Goal: Transaction & Acquisition: Purchase product/service

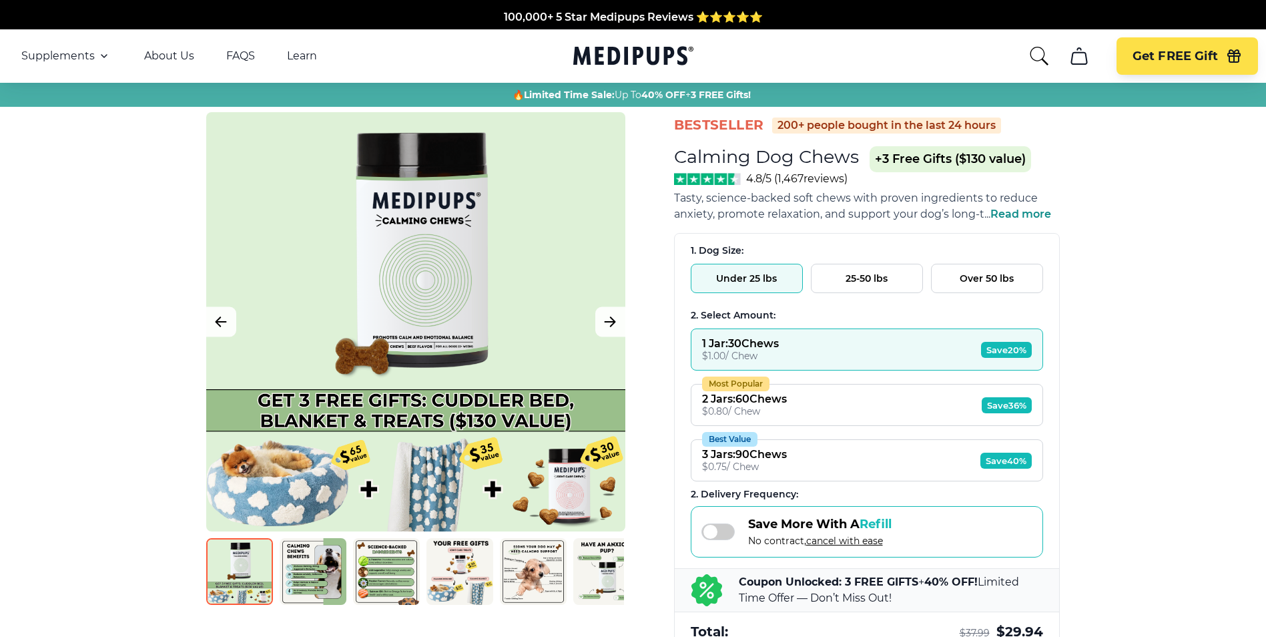
click at [876, 284] on button "25-50 lbs" at bounding box center [867, 278] width 112 height 29
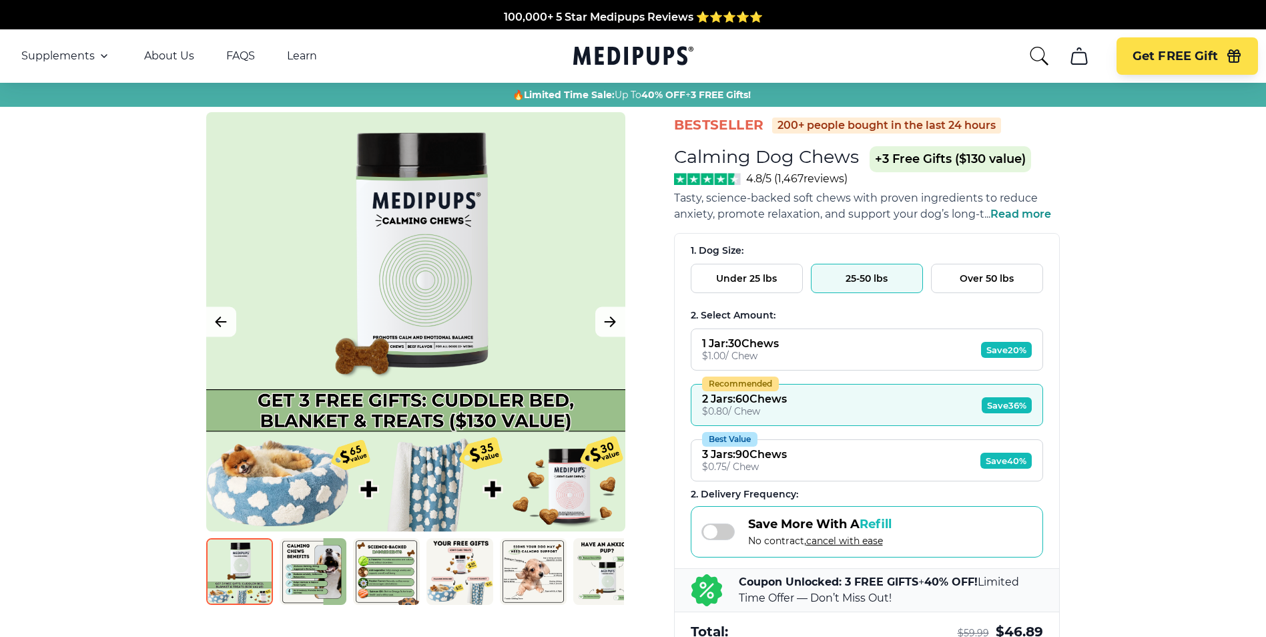
click at [998, 456] on span "Save 40%" at bounding box center [1005, 460] width 51 height 16
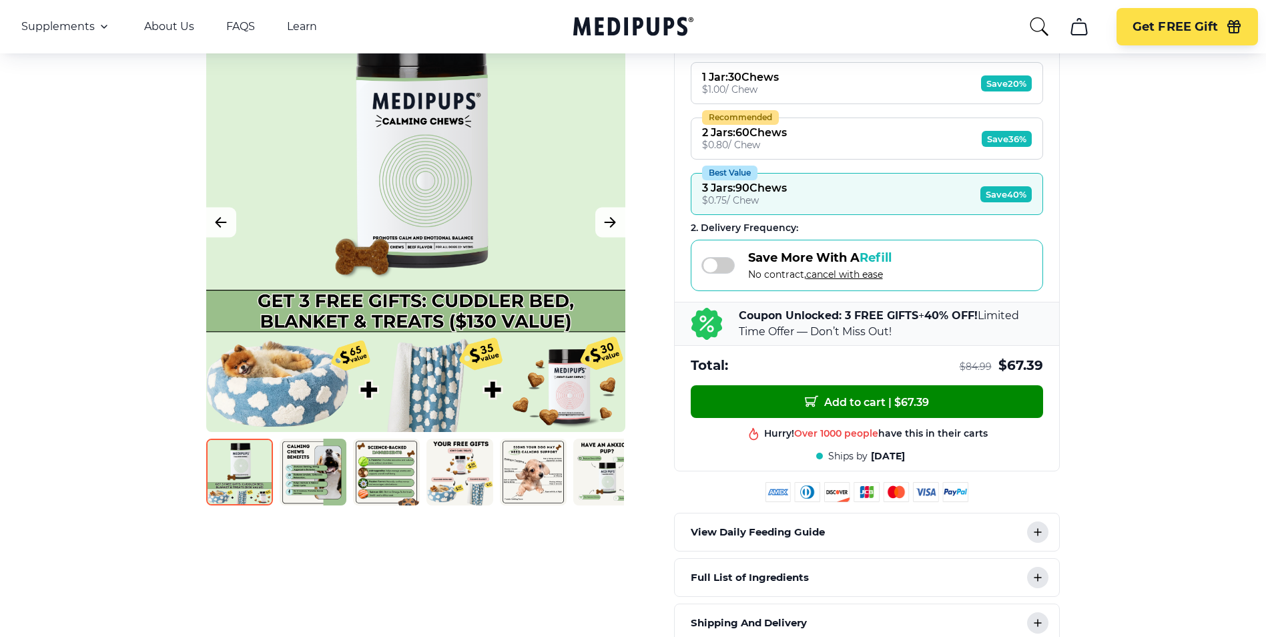
scroll to position [267, 0]
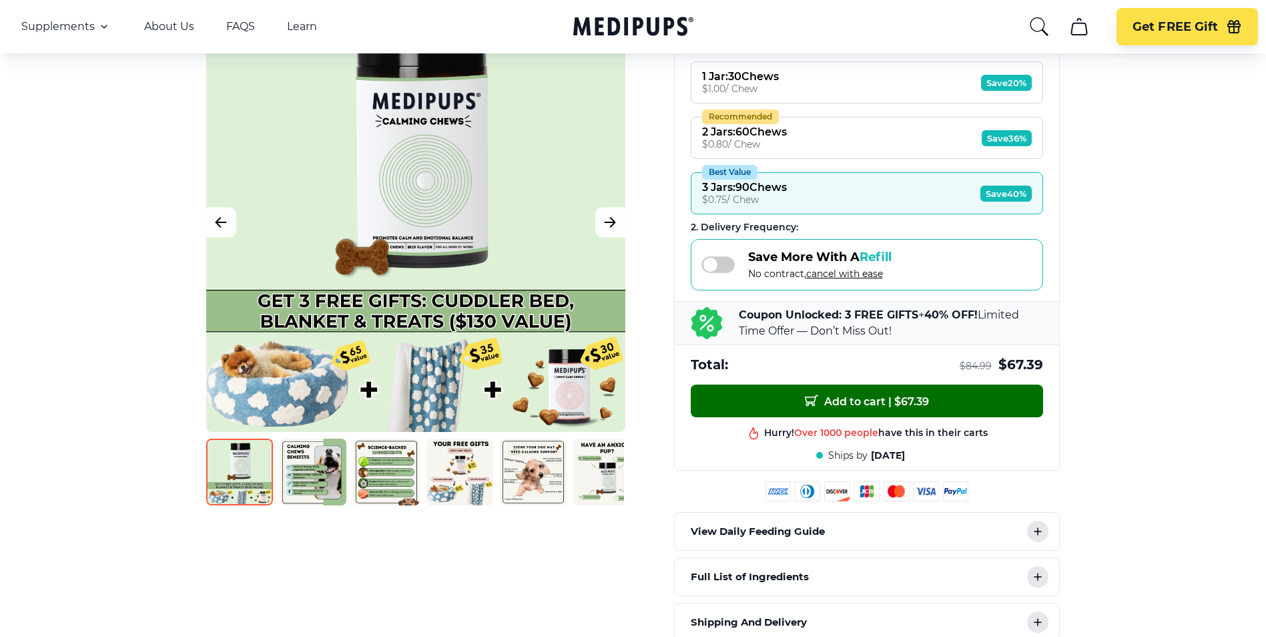
click at [835, 402] on span "Add to cart | $ 67.39" at bounding box center [867, 401] width 124 height 14
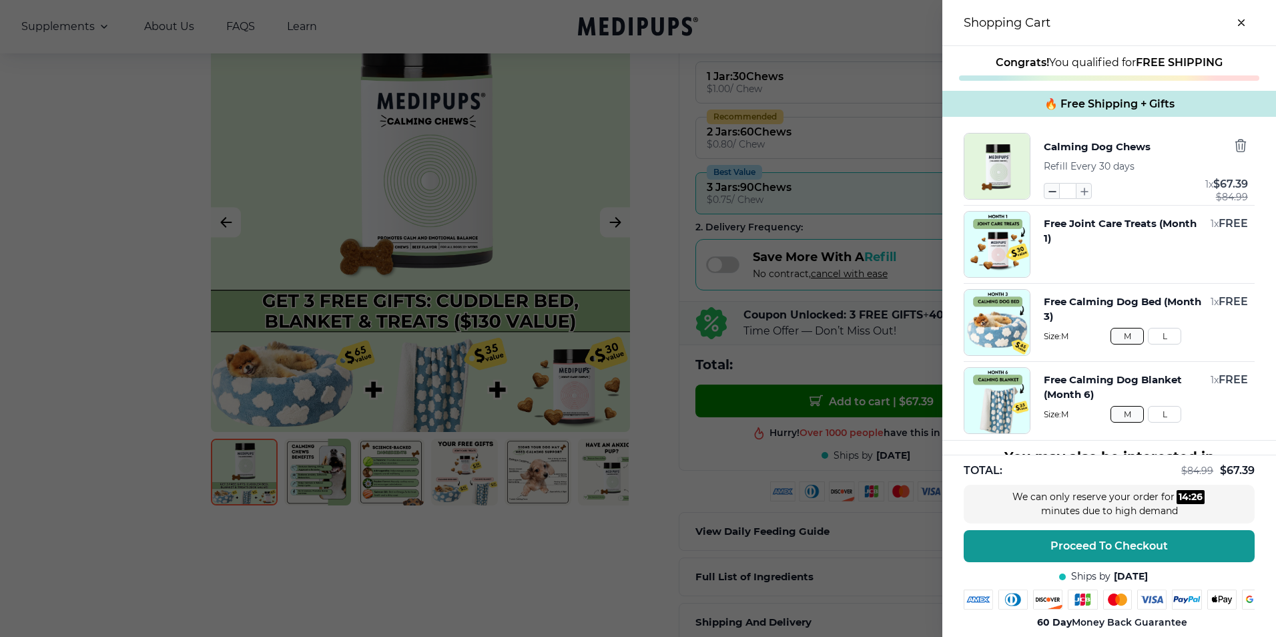
click at [1044, 188] on icon "button" at bounding box center [1051, 191] width 15 height 15
click at [1044, 190] on icon "button" at bounding box center [1051, 191] width 15 height 15
click at [1233, 150] on icon "button" at bounding box center [1240, 145] width 15 height 15
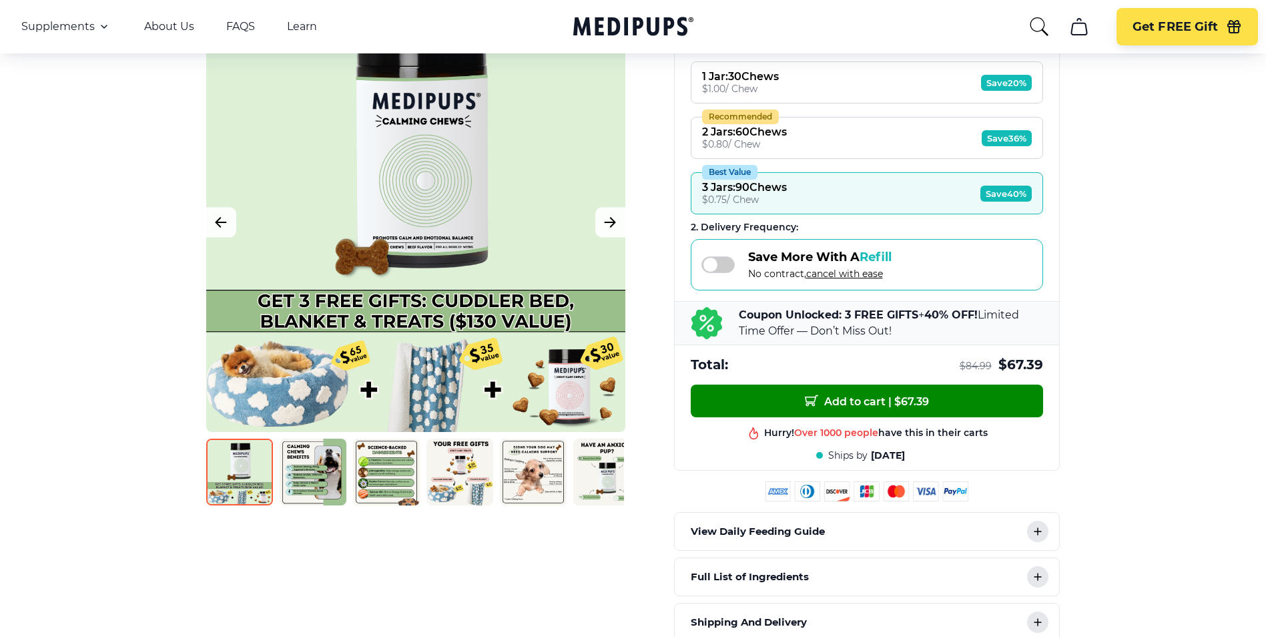
click at [1002, 195] on span "Save 40%" at bounding box center [1005, 194] width 51 height 16
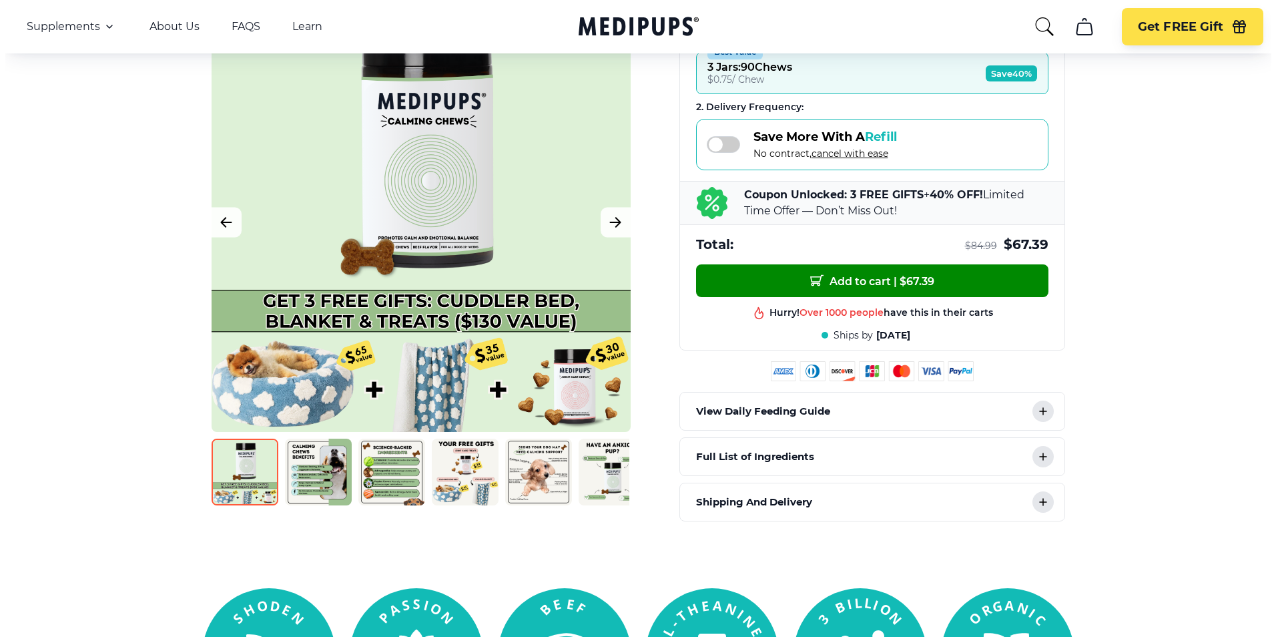
scroll to position [400, 0]
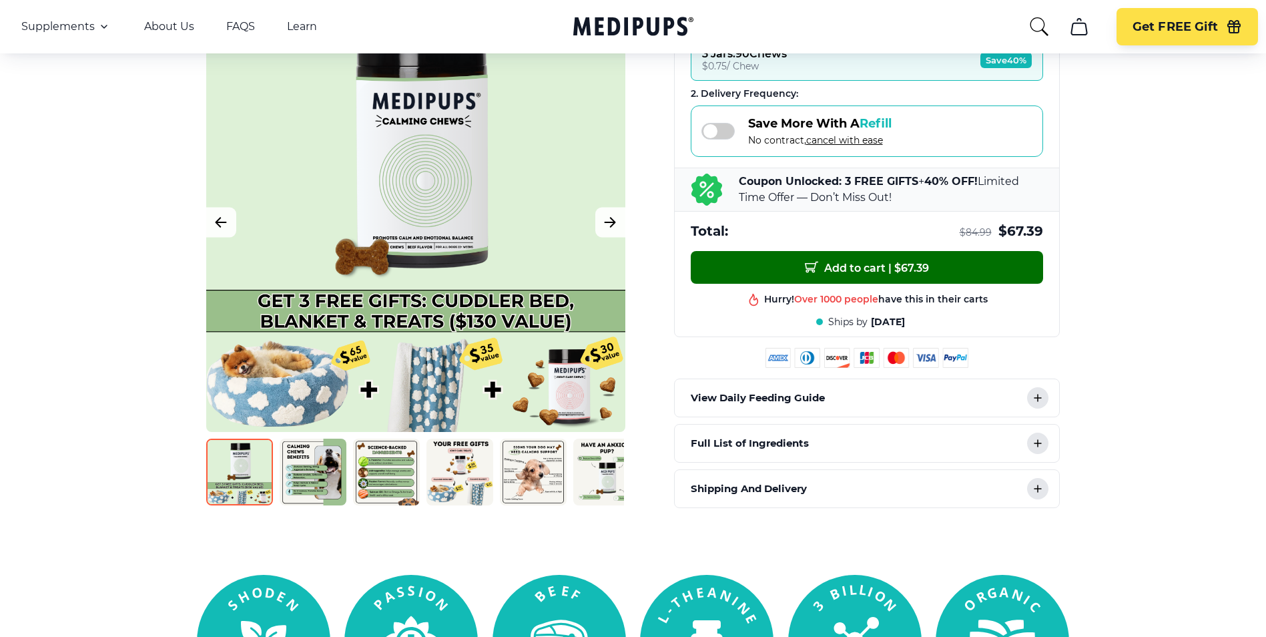
click at [868, 266] on span "Add to cart | $ 67.39" at bounding box center [867, 267] width 124 height 14
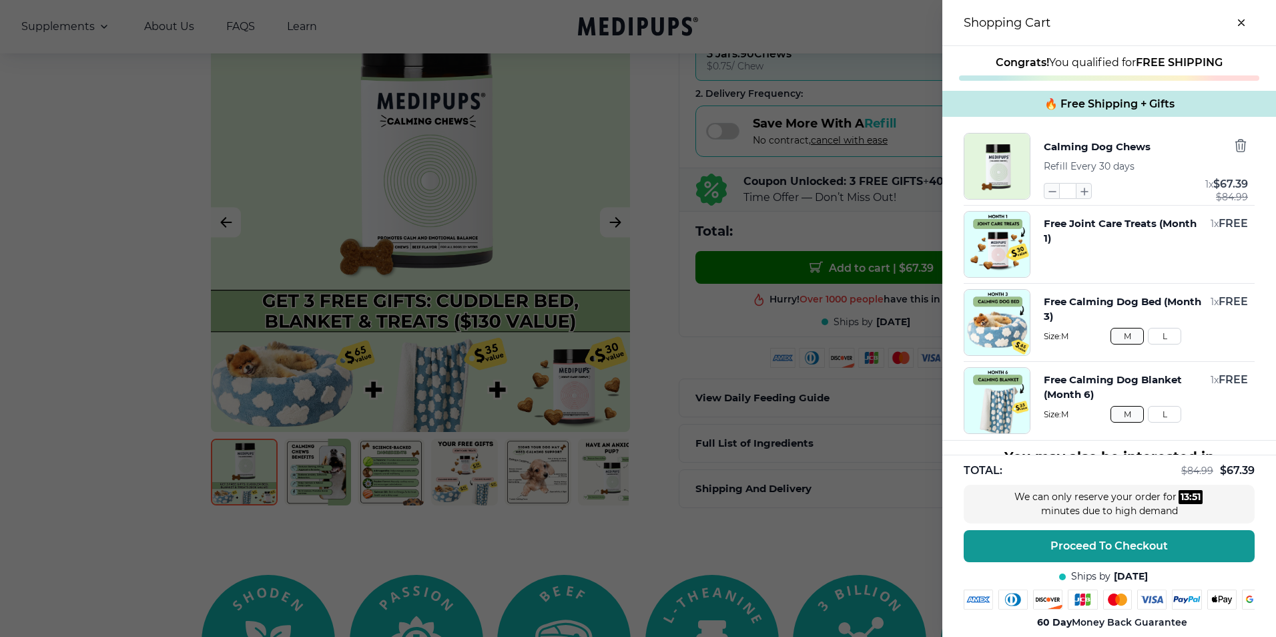
click at [1148, 336] on button "L" at bounding box center [1164, 336] width 33 height 17
click at [1149, 419] on button "L" at bounding box center [1164, 414] width 33 height 17
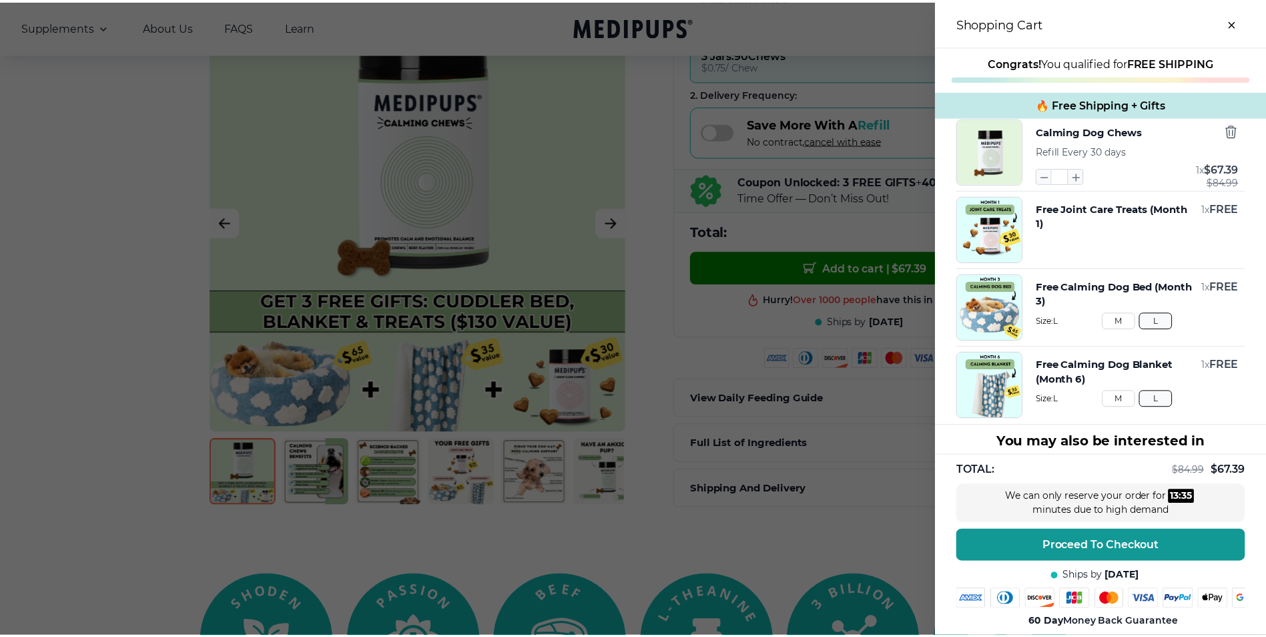
scroll to position [0, 0]
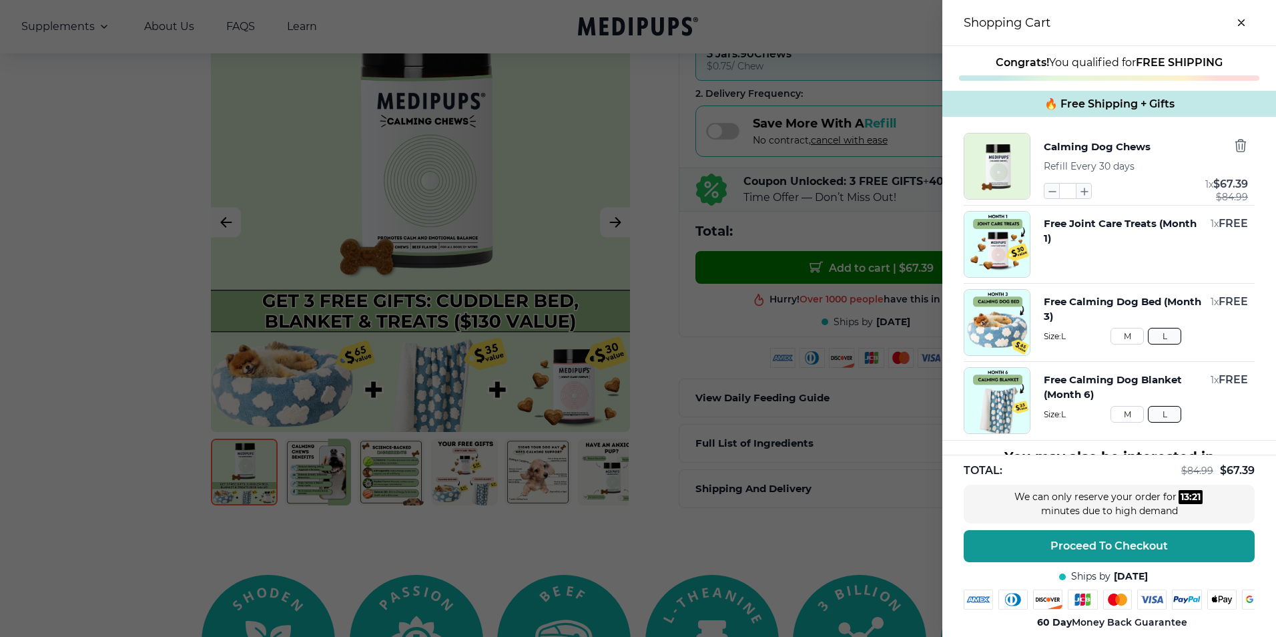
click at [1231, 19] on button "close-cart" at bounding box center [1241, 22] width 27 height 27
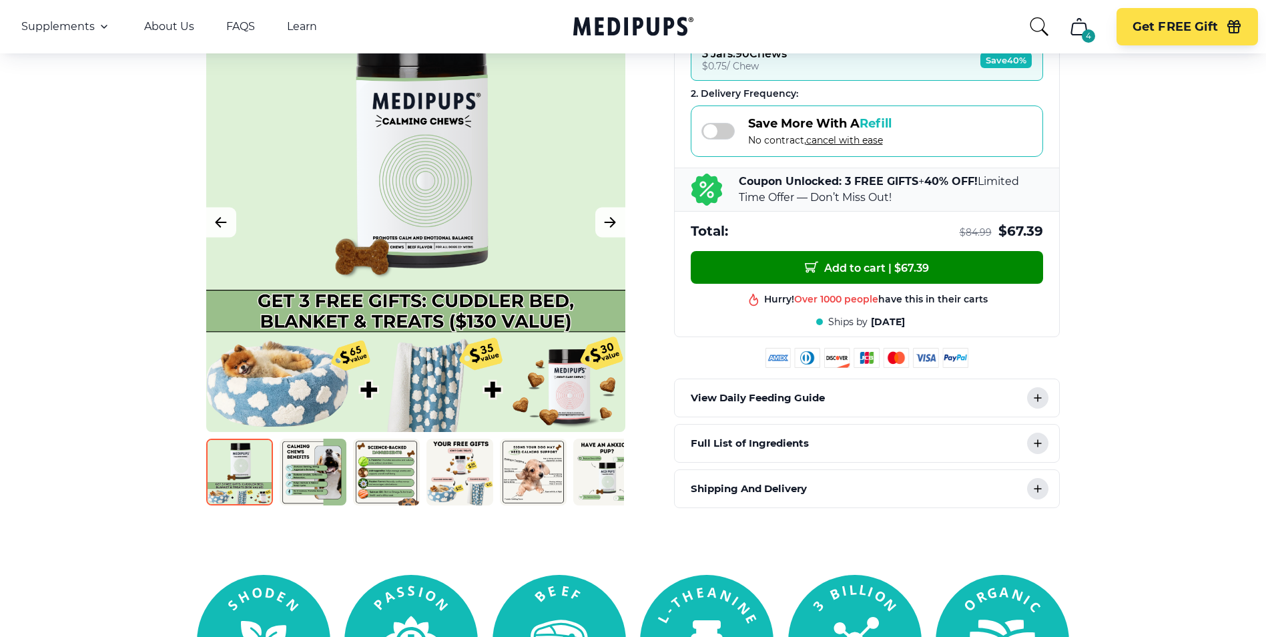
click at [833, 141] on span "cancel with ease" at bounding box center [844, 140] width 77 height 12
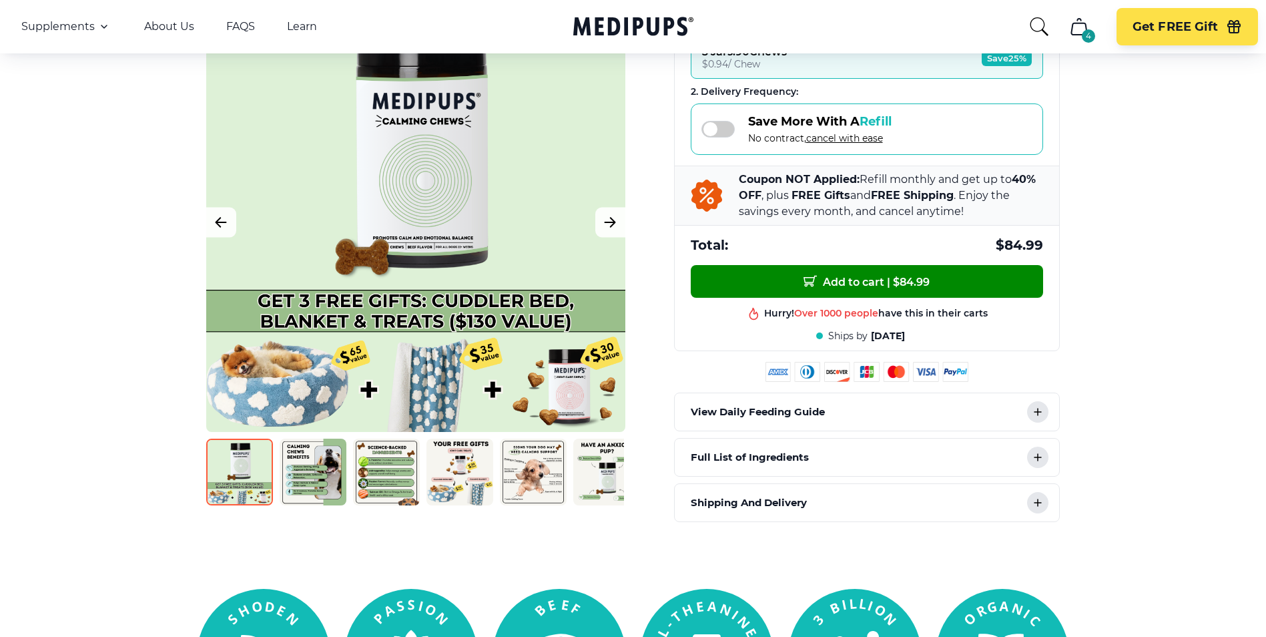
scroll to position [398, 0]
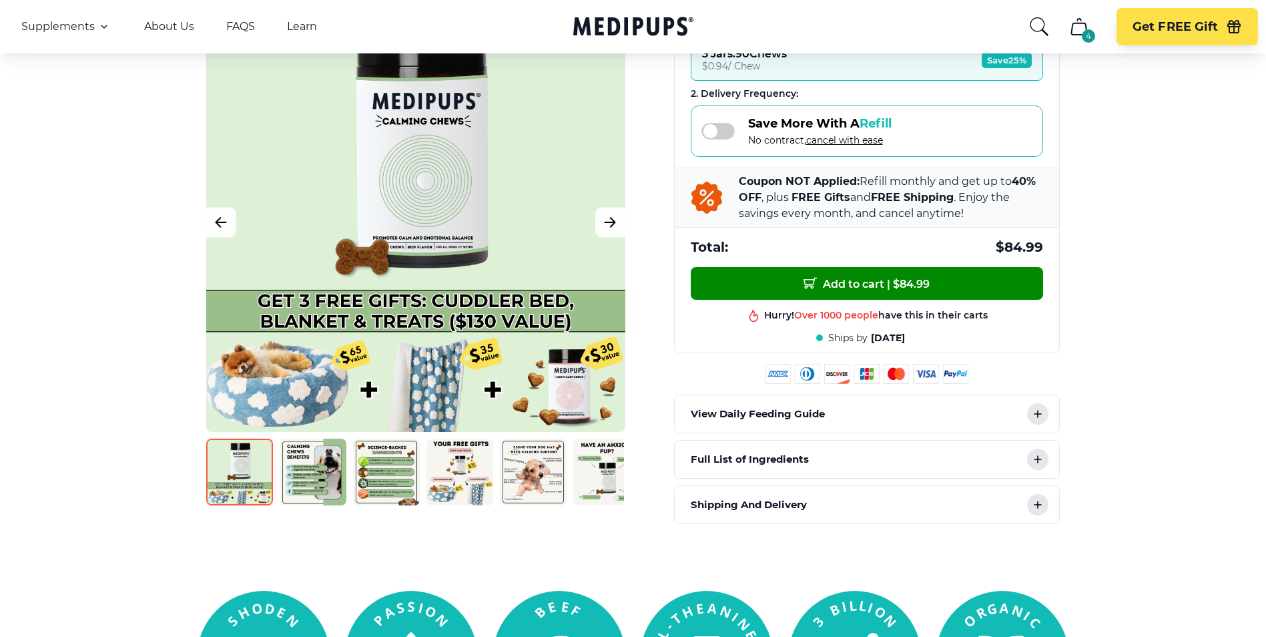
click at [833, 141] on span "cancel with ease" at bounding box center [844, 140] width 77 height 12
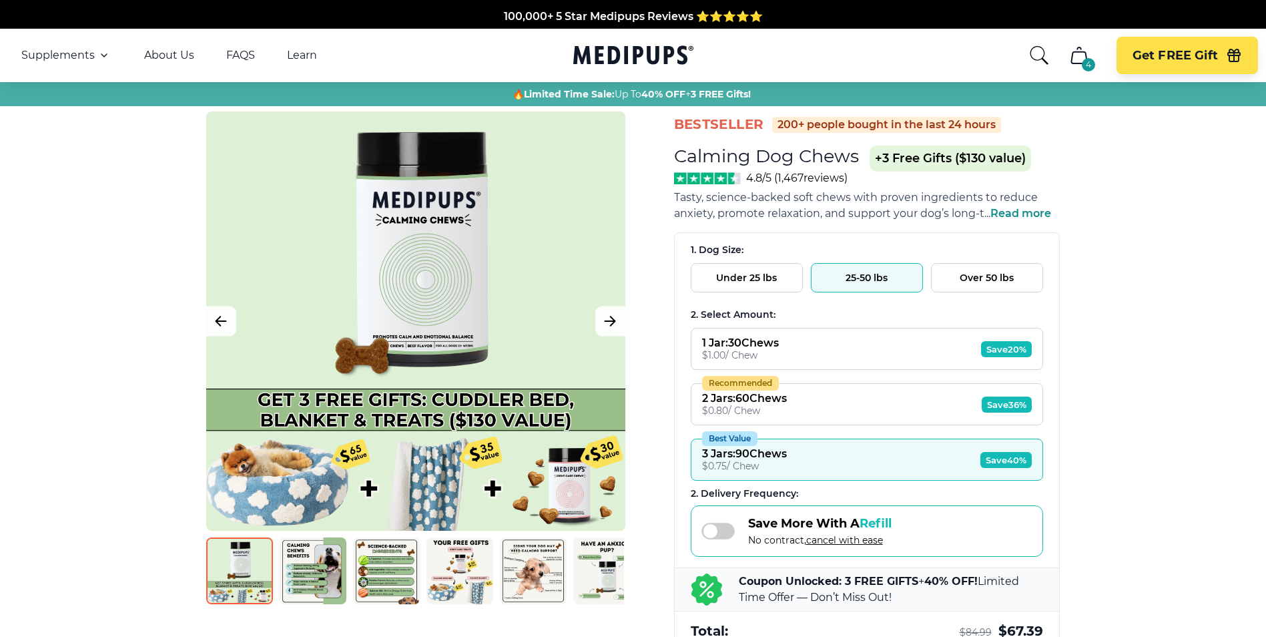
scroll to position [0, 0]
click at [1005, 456] on span "Save 40%" at bounding box center [1005, 460] width 51 height 16
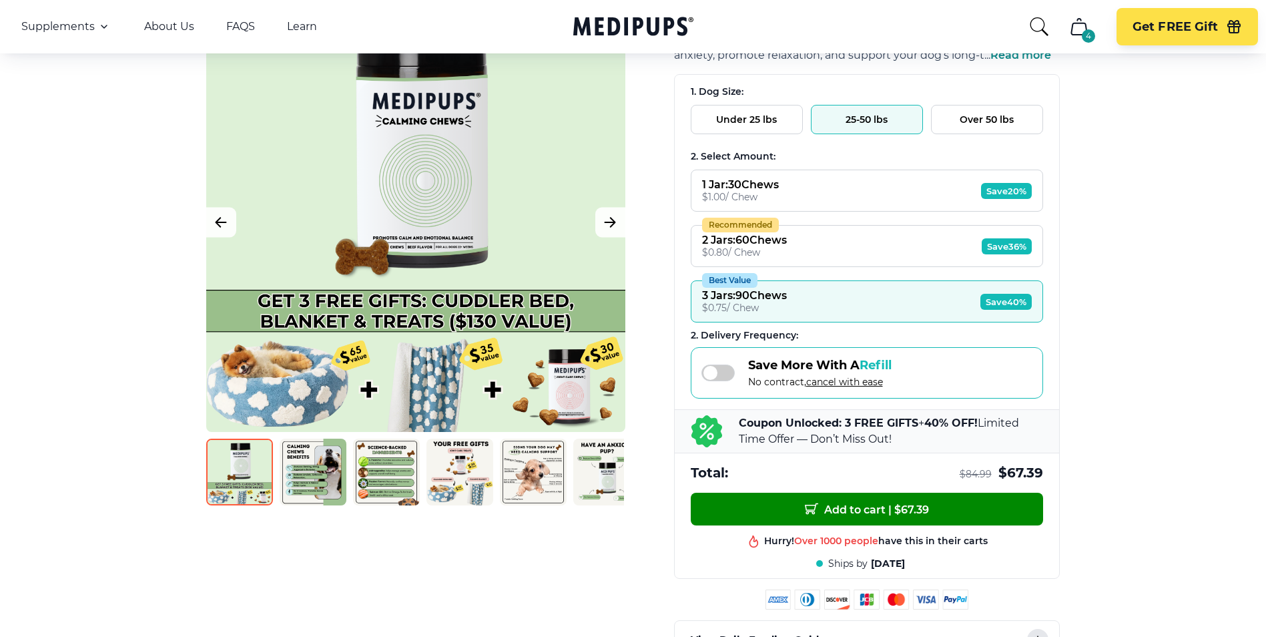
scroll to position [200, 0]
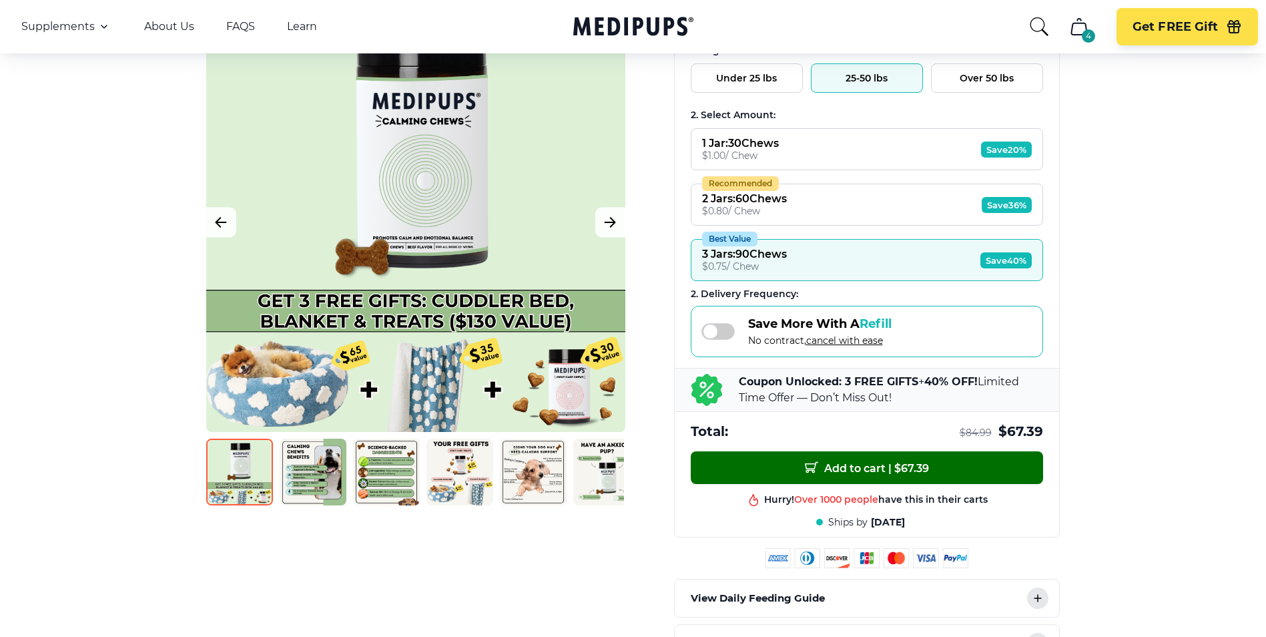
click at [879, 472] on span "Add to cart | $ 67.39" at bounding box center [867, 467] width 124 height 14
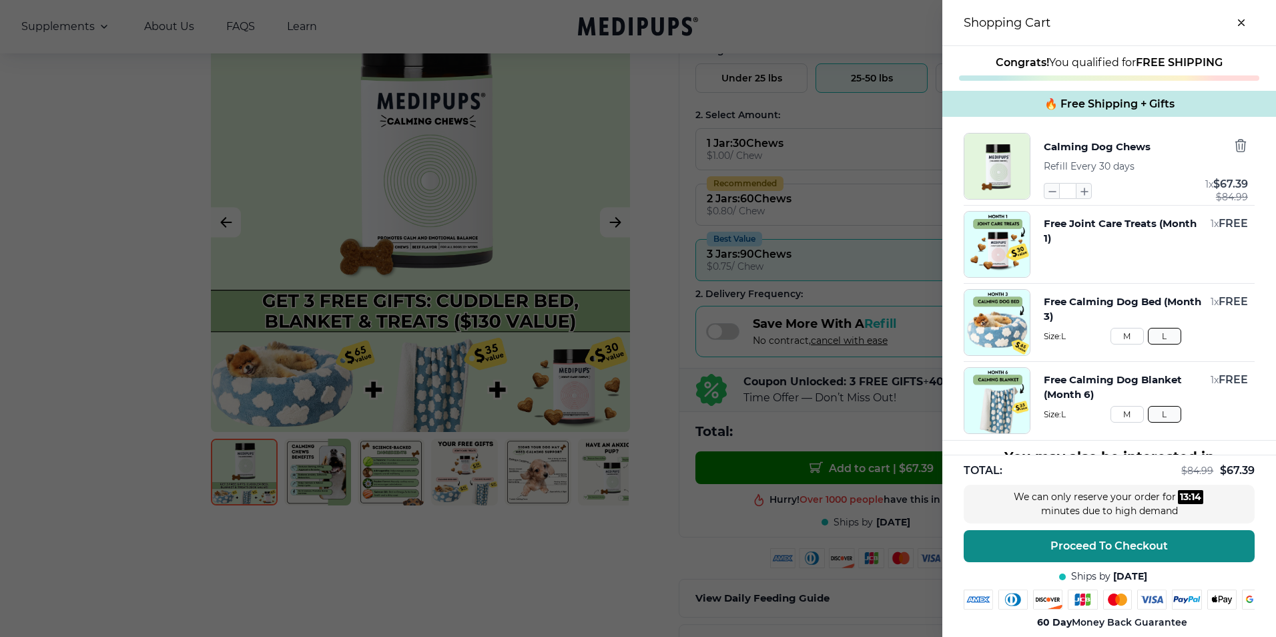
click at [1117, 539] on span "Proceed To Checkout" at bounding box center [1108, 545] width 117 height 13
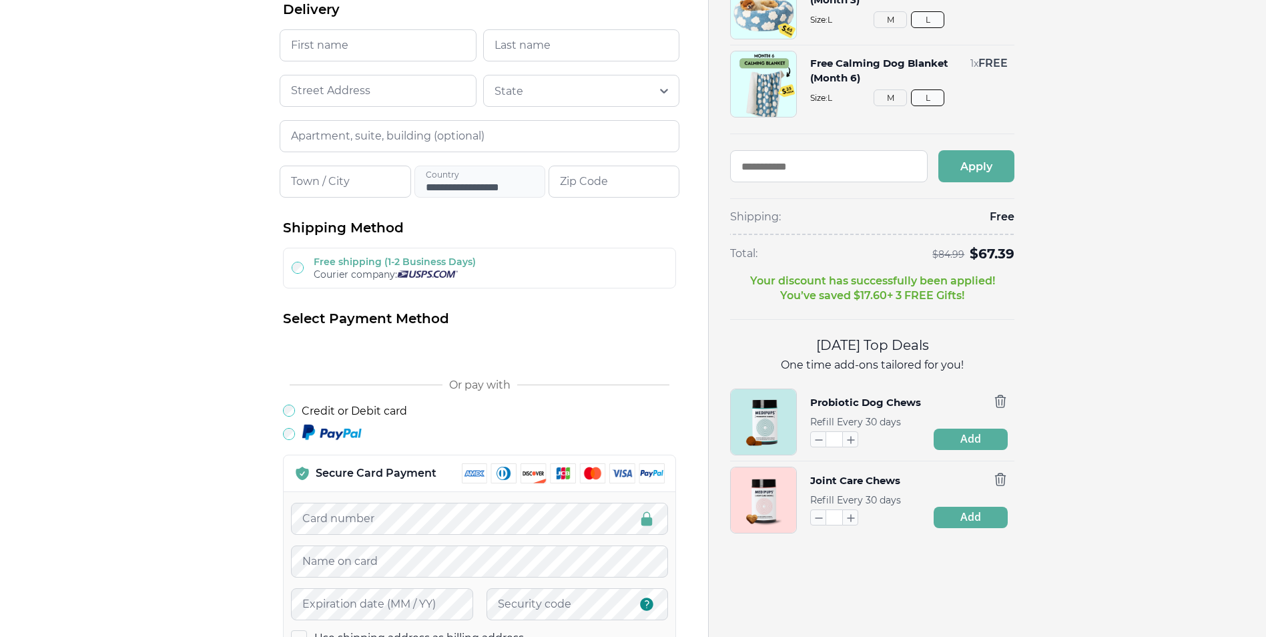
scroll to position [200, 0]
click at [818, 439] on icon "button" at bounding box center [819, 439] width 7 height 0
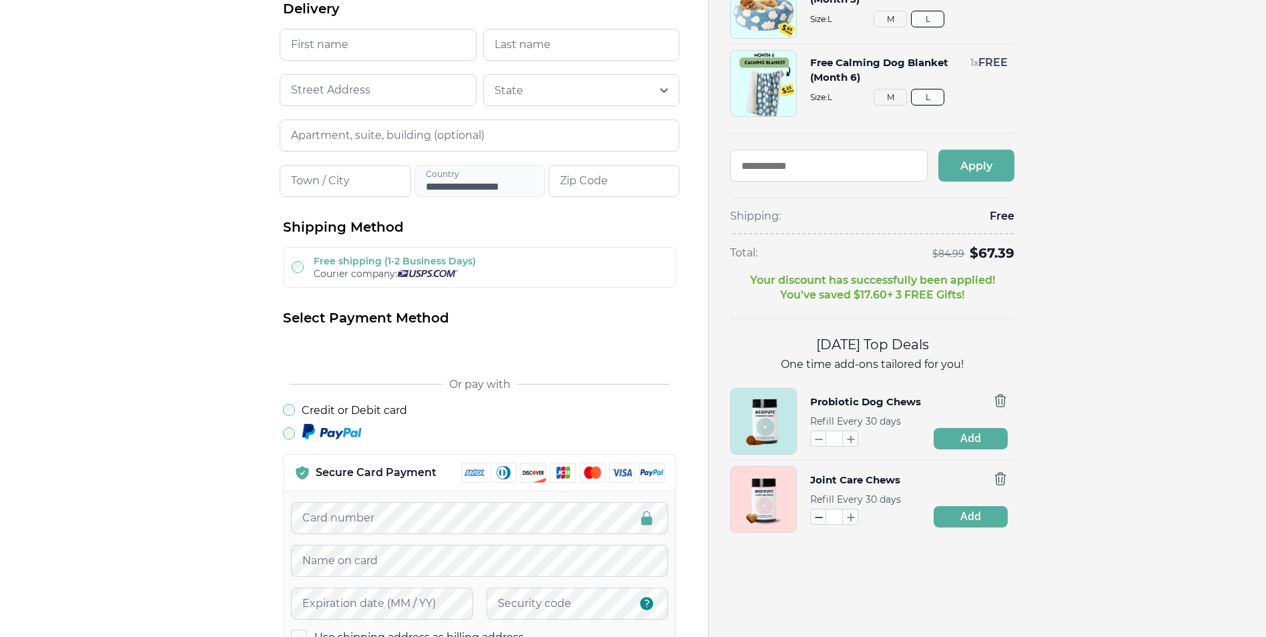
click at [818, 513] on icon "button" at bounding box center [818, 516] width 15 height 15
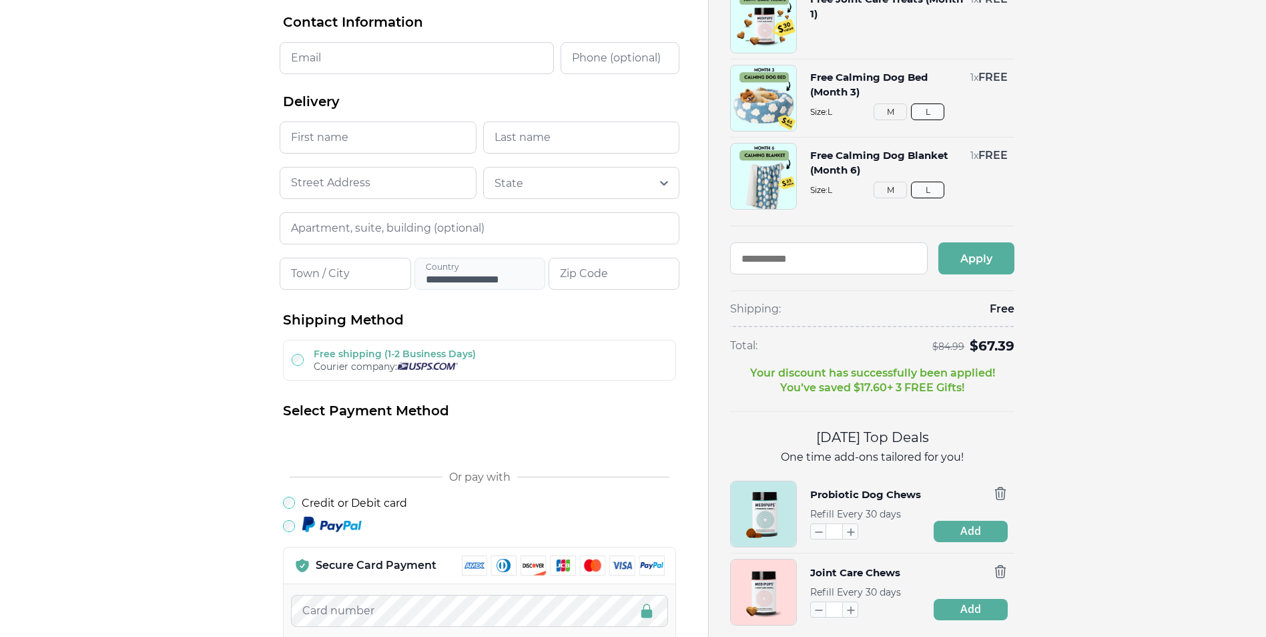
scroll to position [0, 0]
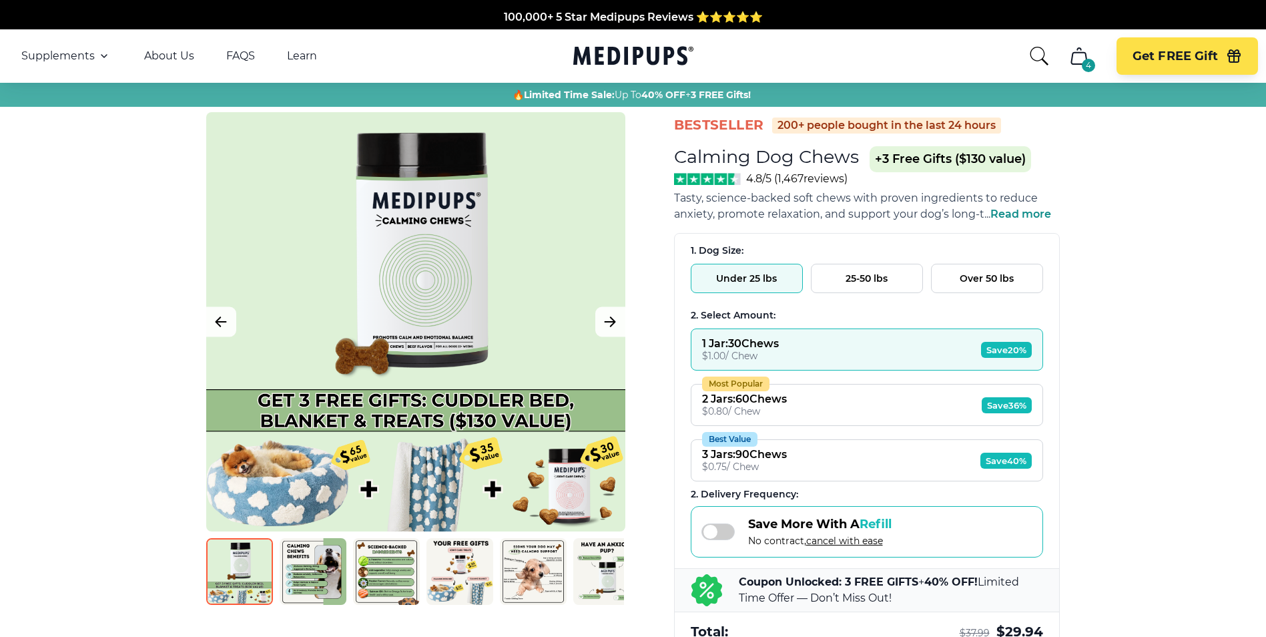
click at [872, 276] on button "25-50 lbs" at bounding box center [867, 278] width 112 height 29
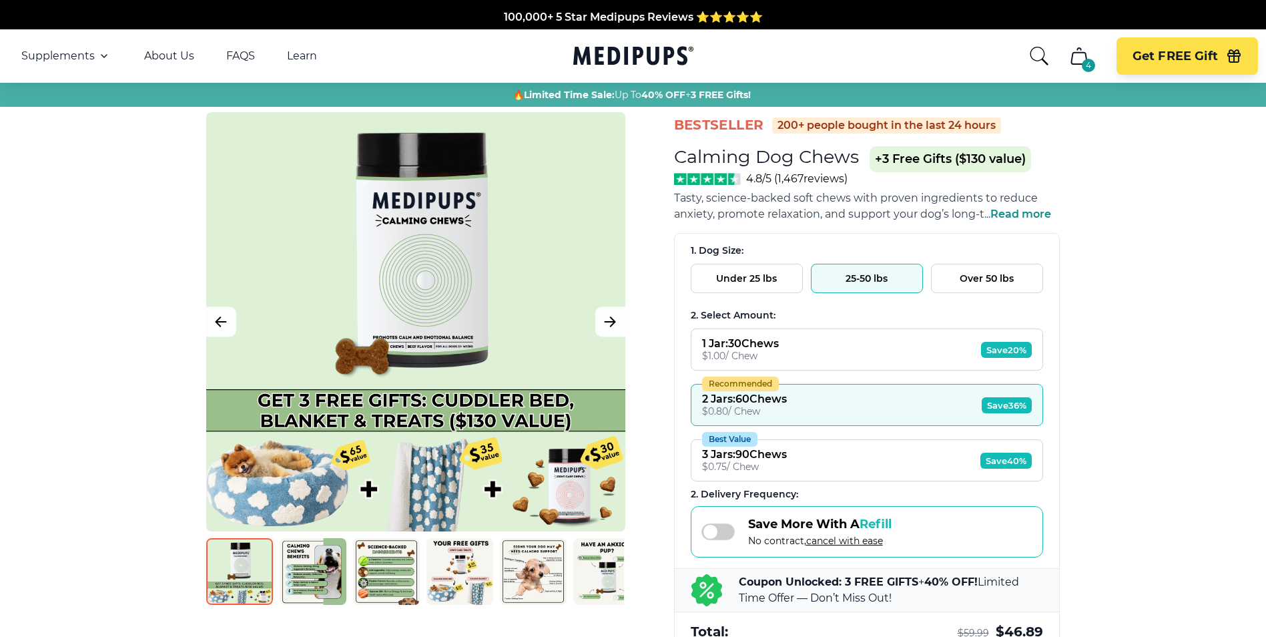
click at [1002, 453] on span "Save 40%" at bounding box center [1005, 460] width 51 height 16
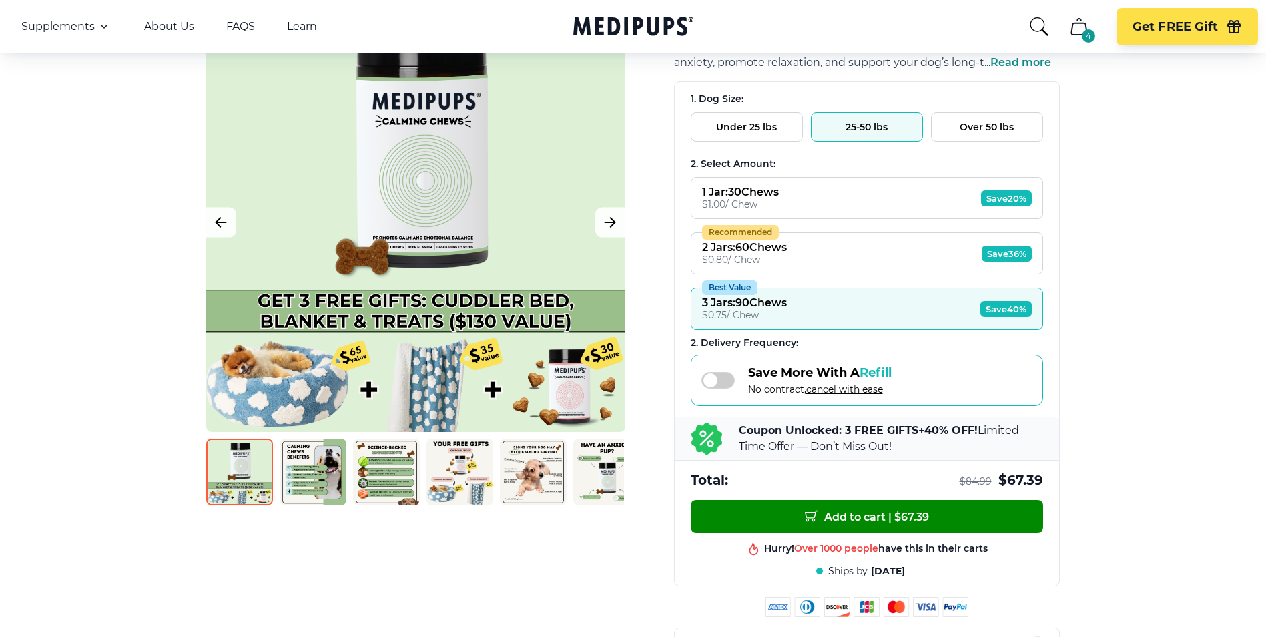
scroll to position [200, 0]
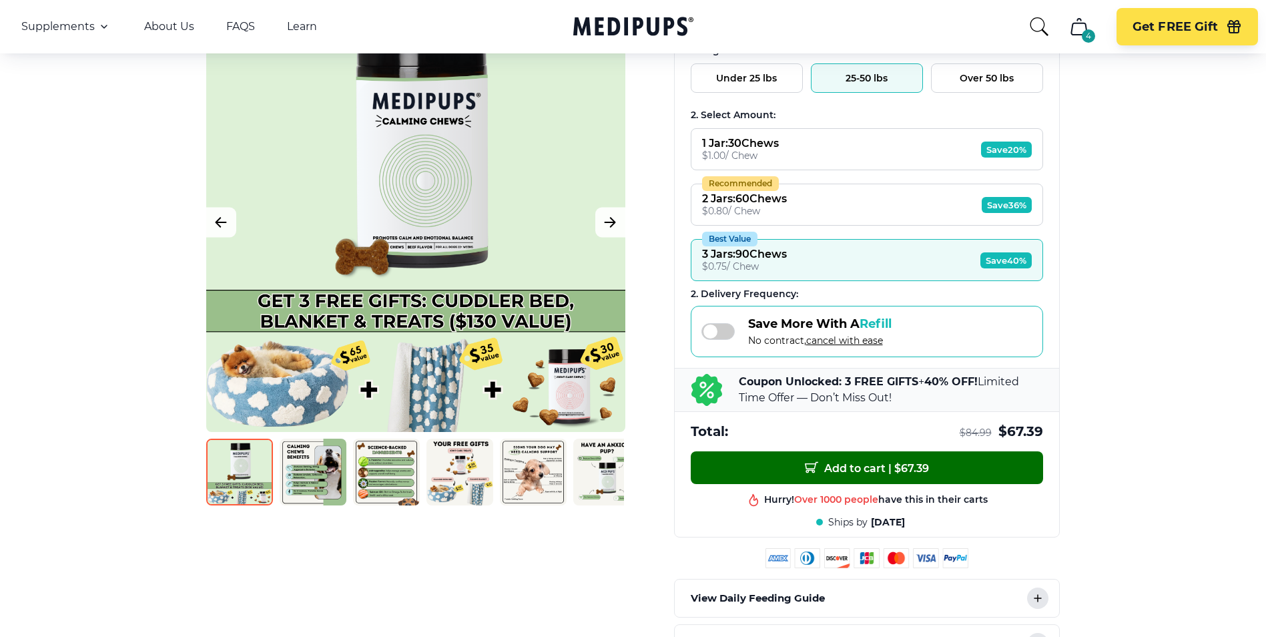
click at [852, 468] on span "Add to cart | $ 67.39" at bounding box center [867, 467] width 124 height 14
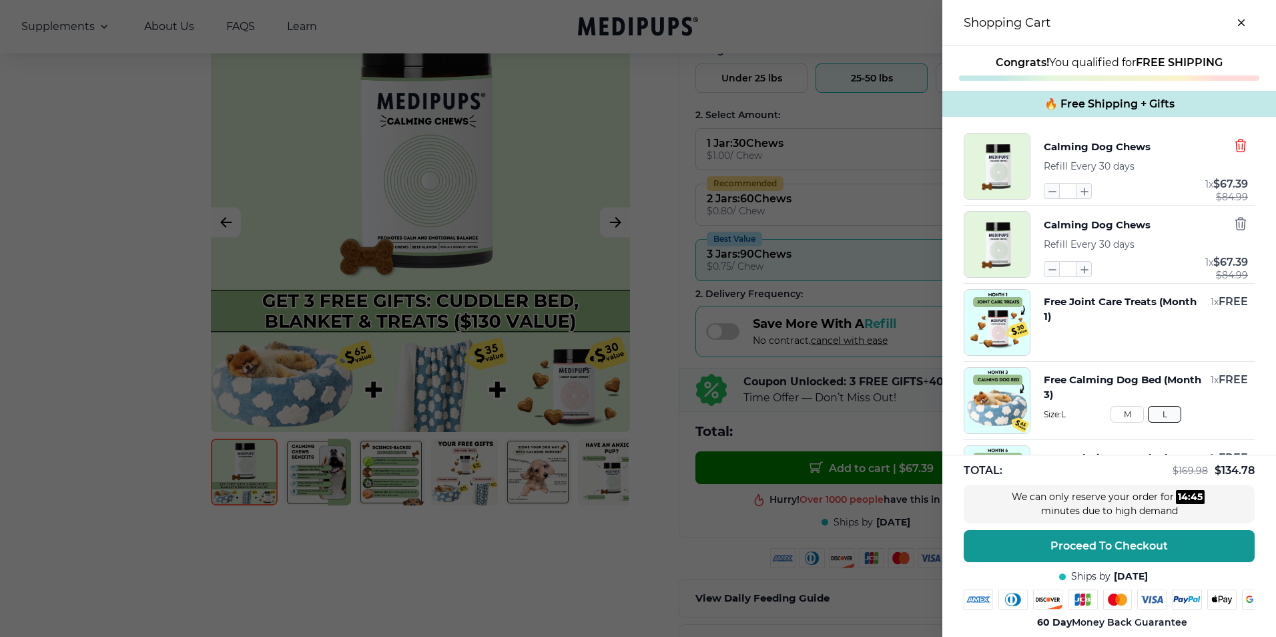
click at [1233, 140] on icon "button" at bounding box center [1240, 145] width 15 height 15
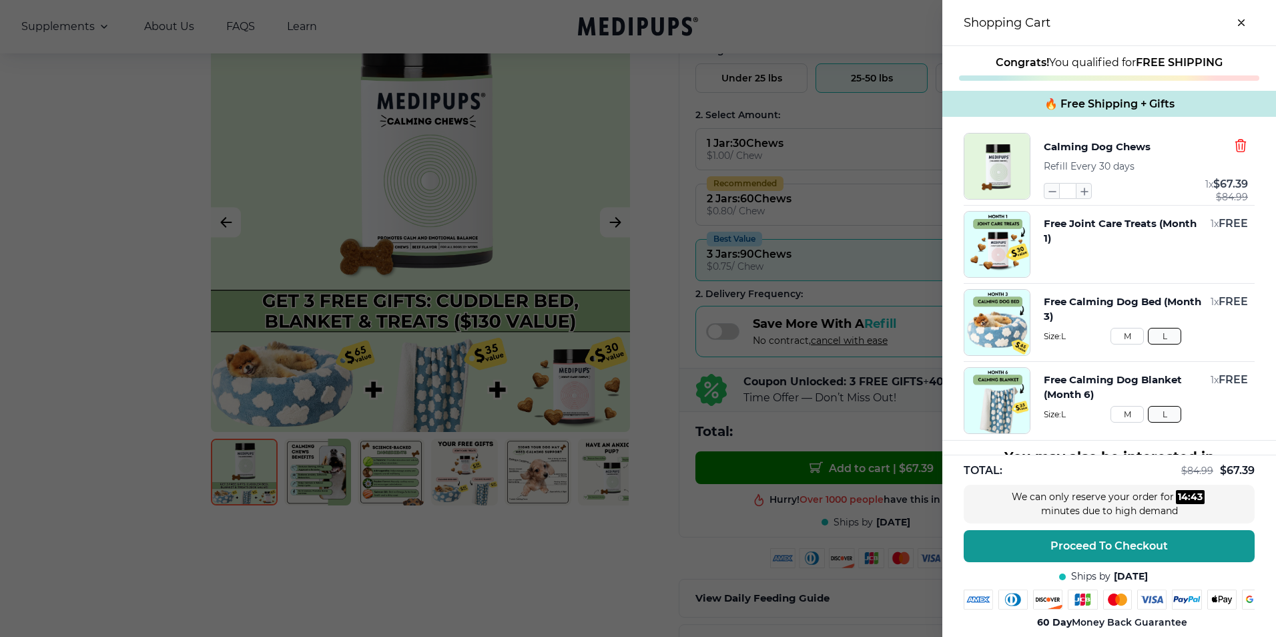
click at [1233, 147] on icon "button" at bounding box center [1240, 145] width 15 height 15
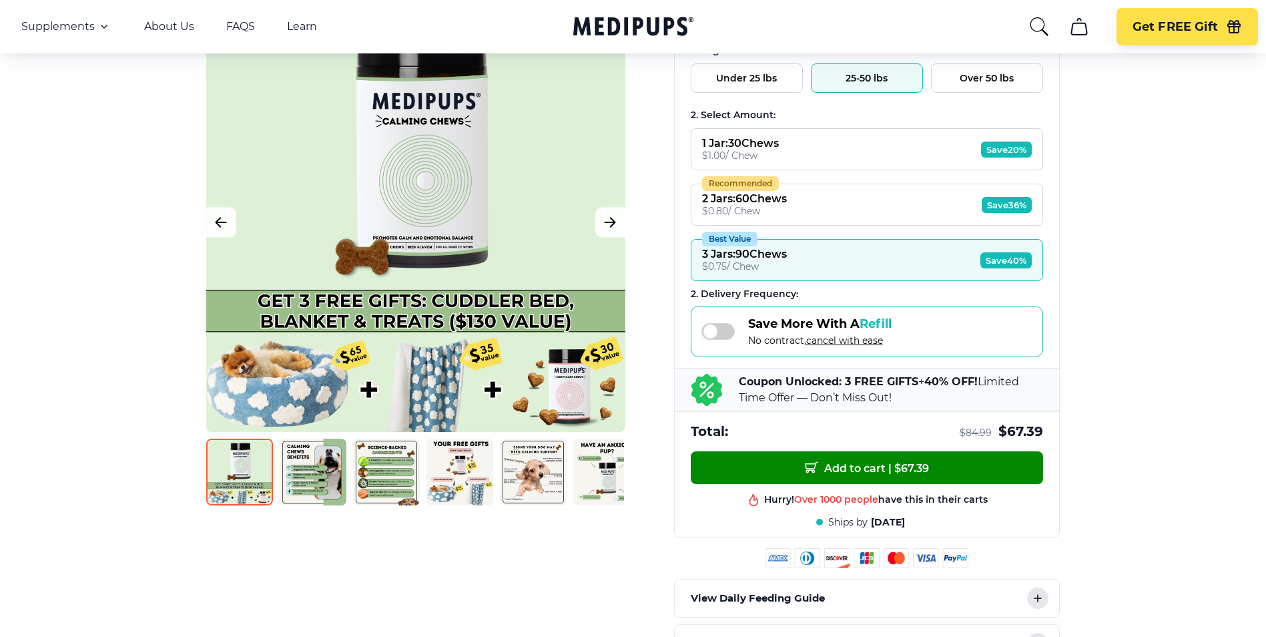
click at [867, 77] on button "25-50 lbs" at bounding box center [867, 77] width 112 height 29
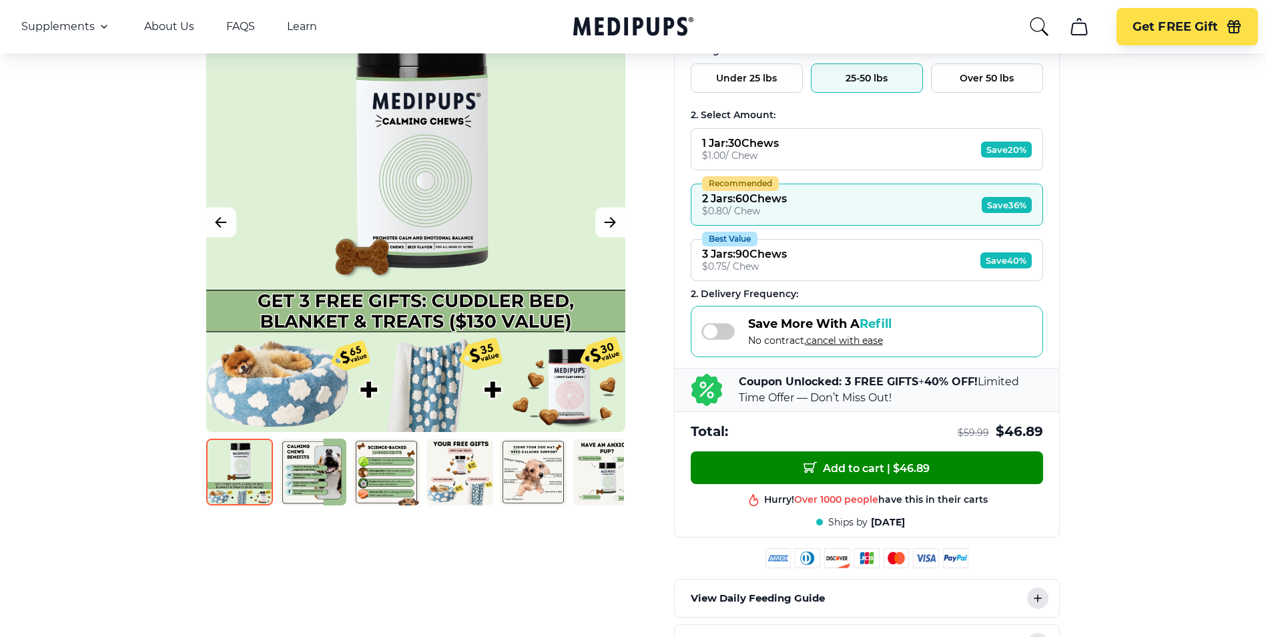
click at [1000, 258] on span "Save 40%" at bounding box center [1005, 260] width 51 height 16
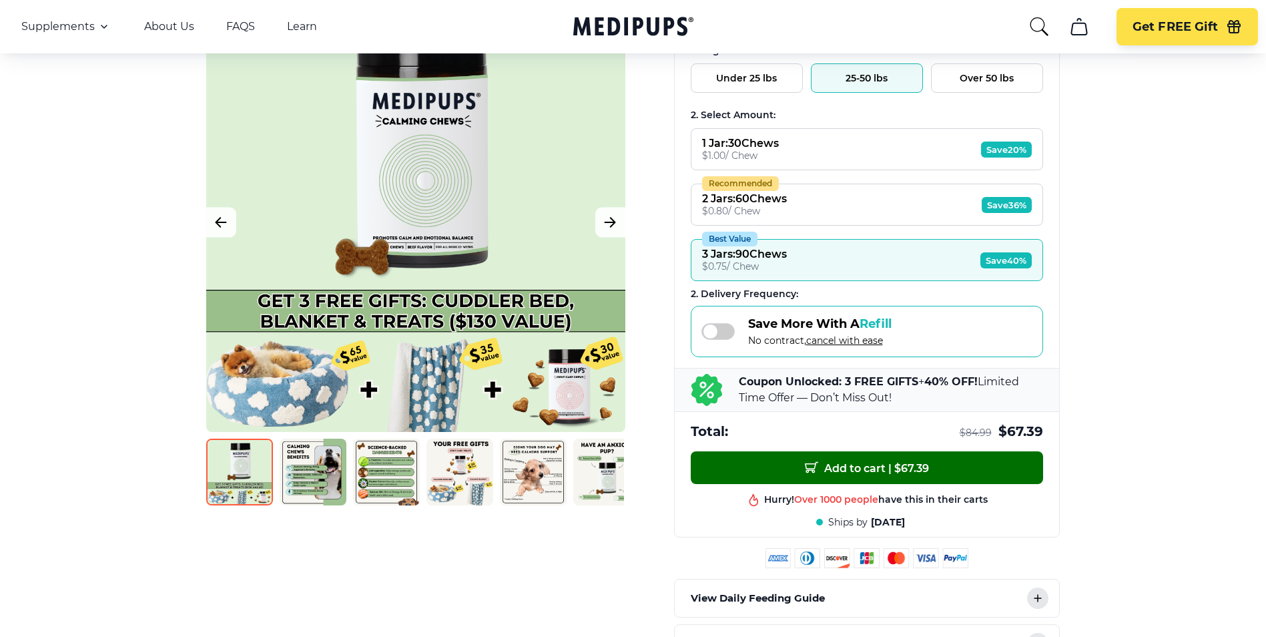
click at [871, 473] on span "Add to cart | $ 67.39" at bounding box center [867, 467] width 124 height 14
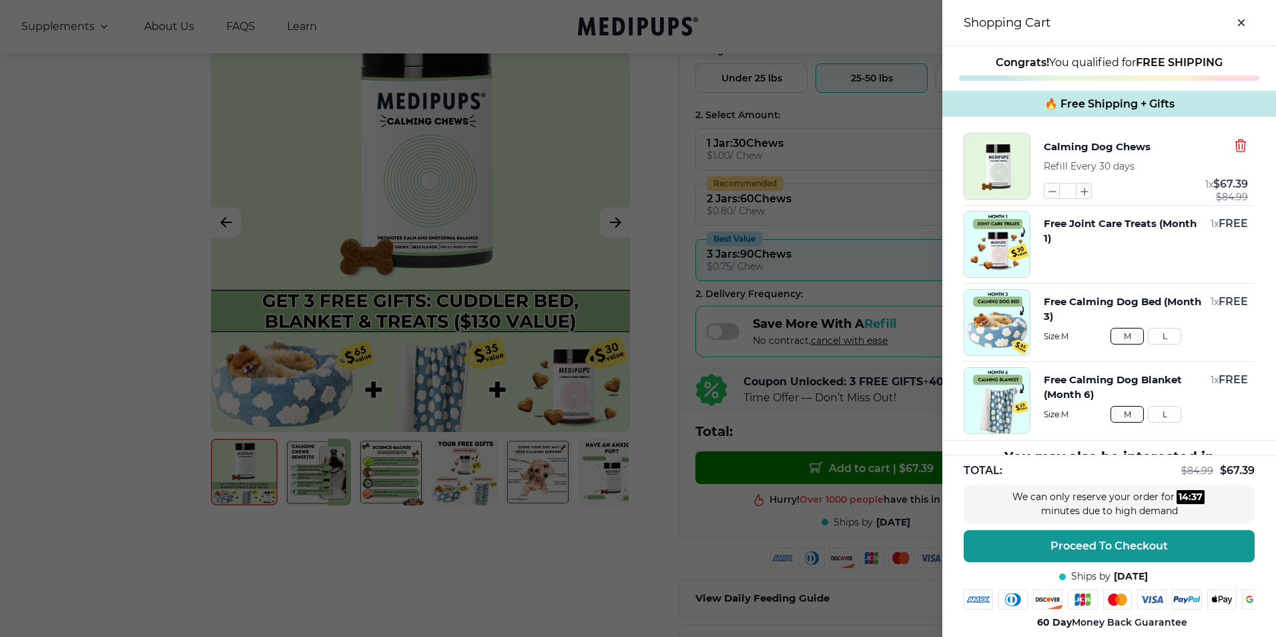
click at [1233, 147] on icon "button" at bounding box center [1240, 145] width 15 height 15
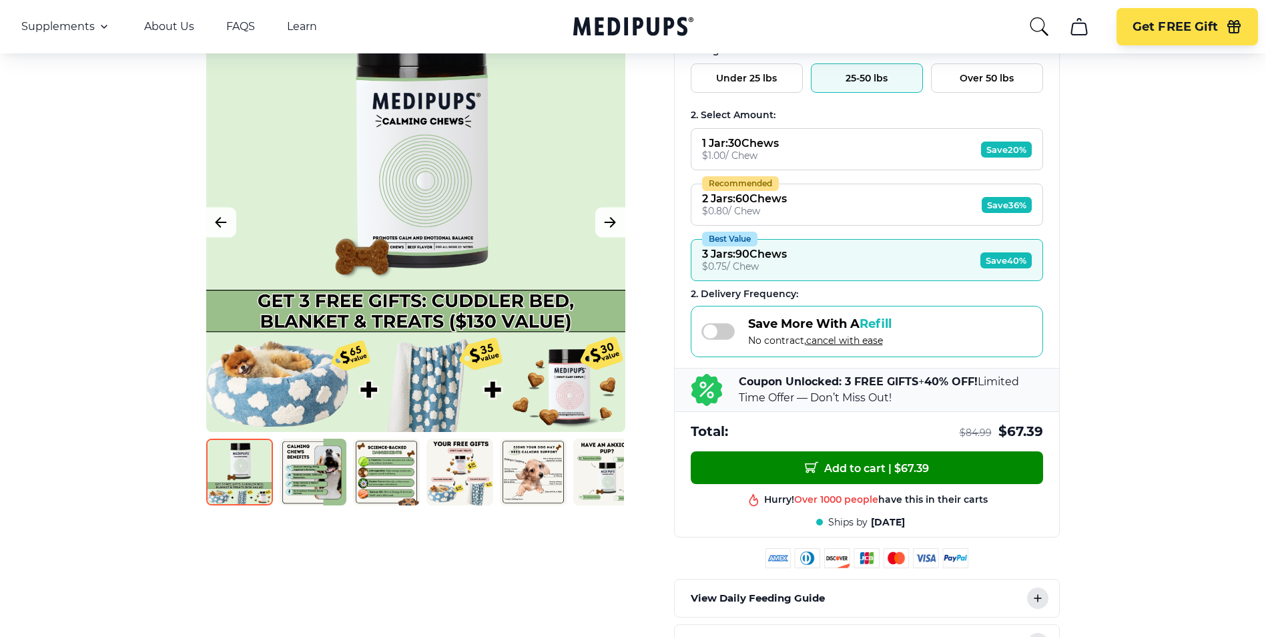
click at [713, 386] on icon at bounding box center [706, 390] width 31 height 32
click at [840, 342] on span "cancel with ease" at bounding box center [844, 340] width 77 height 12
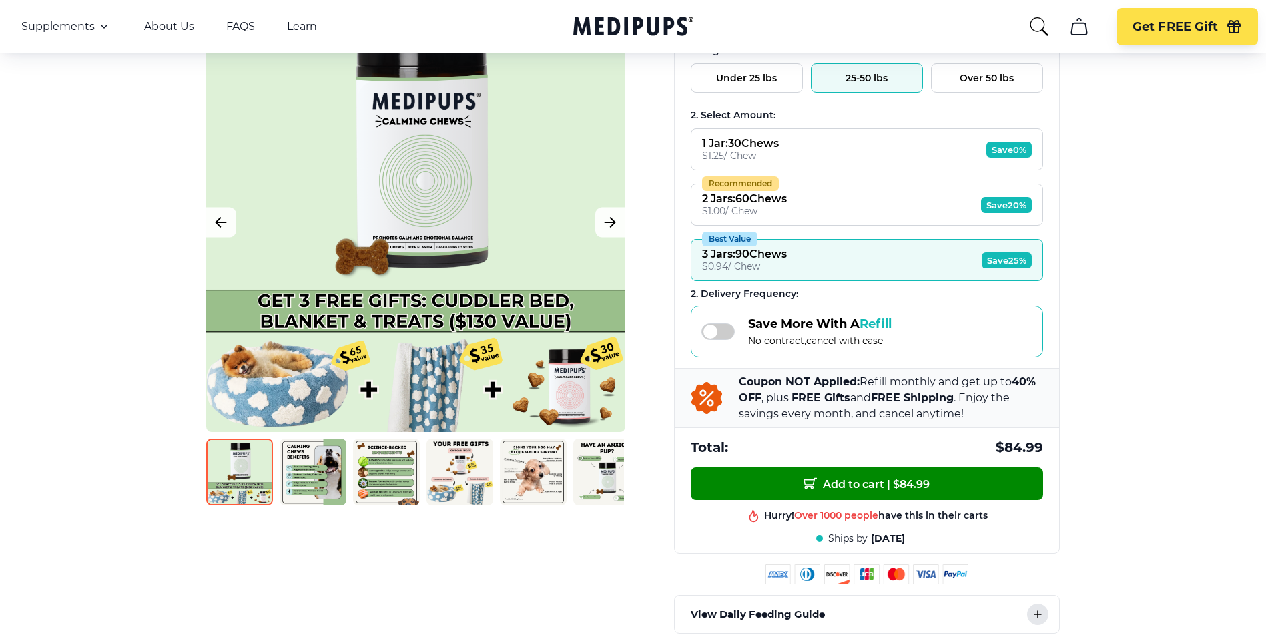
click at [849, 341] on span "cancel with ease" at bounding box center [844, 340] width 77 height 12
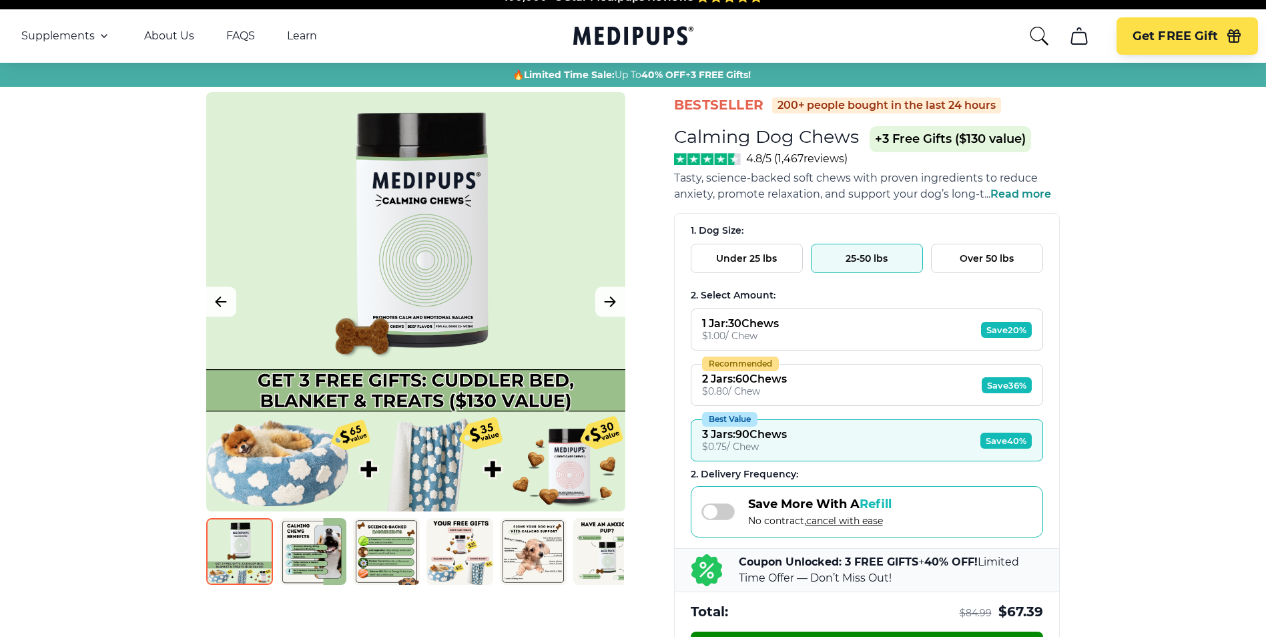
scroll to position [0, 0]
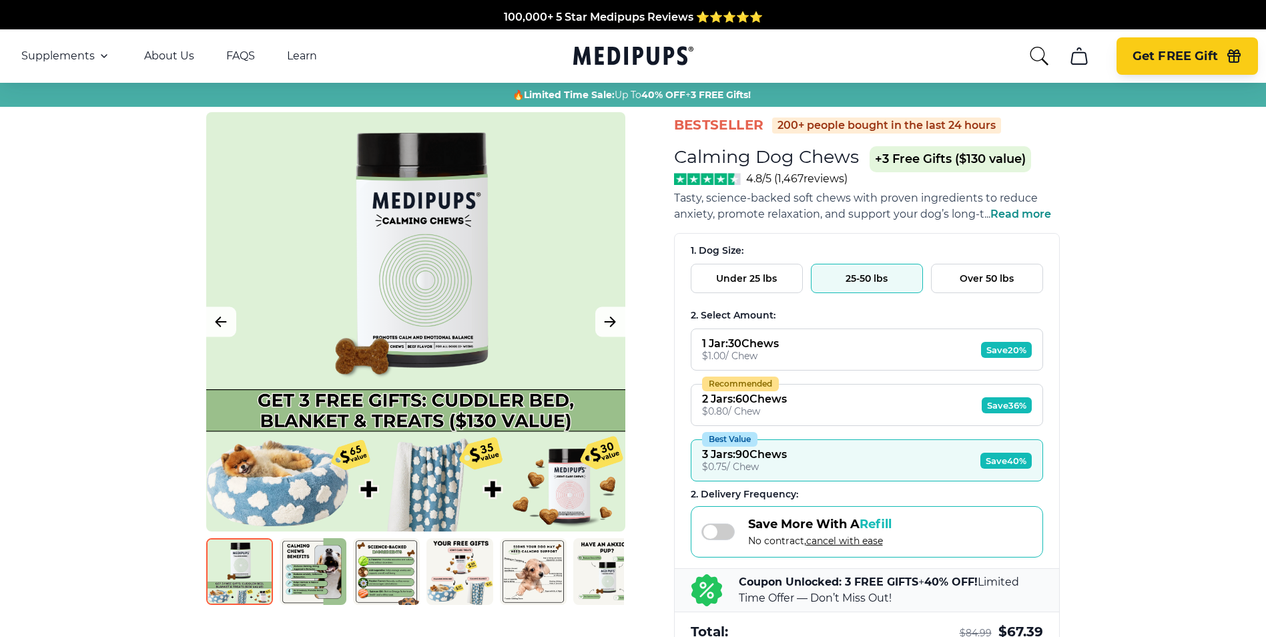
click at [1192, 61] on span "Get FREE Gift" at bounding box center [1175, 56] width 85 height 15
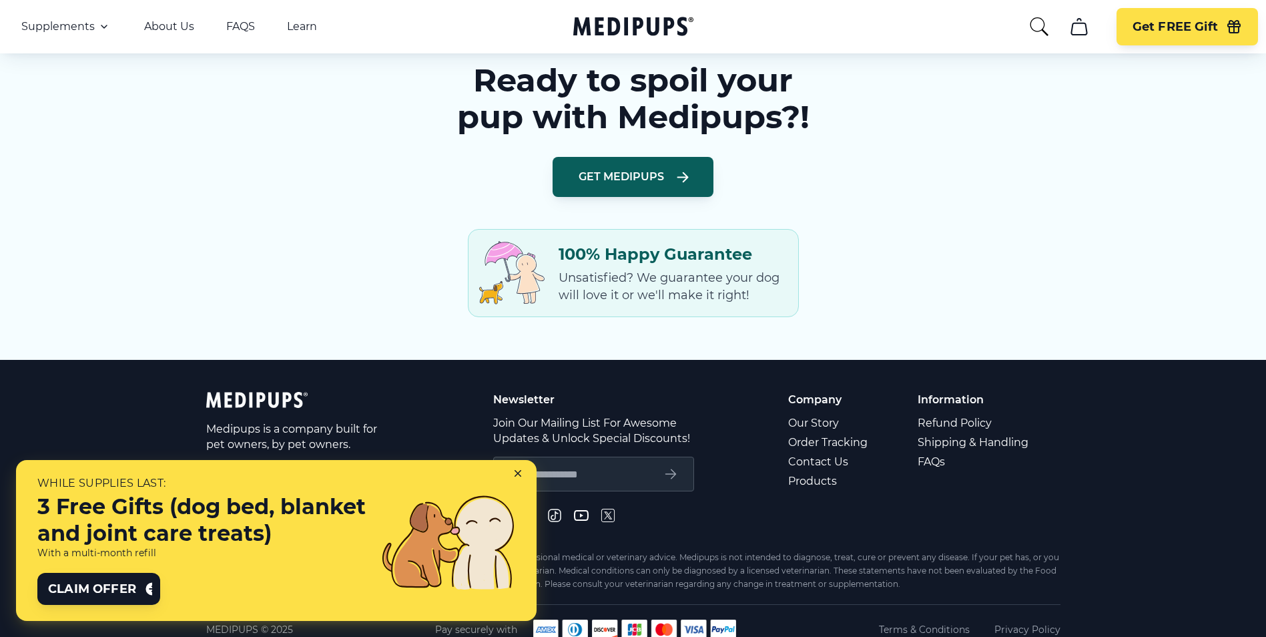
scroll to position [1868, 0]
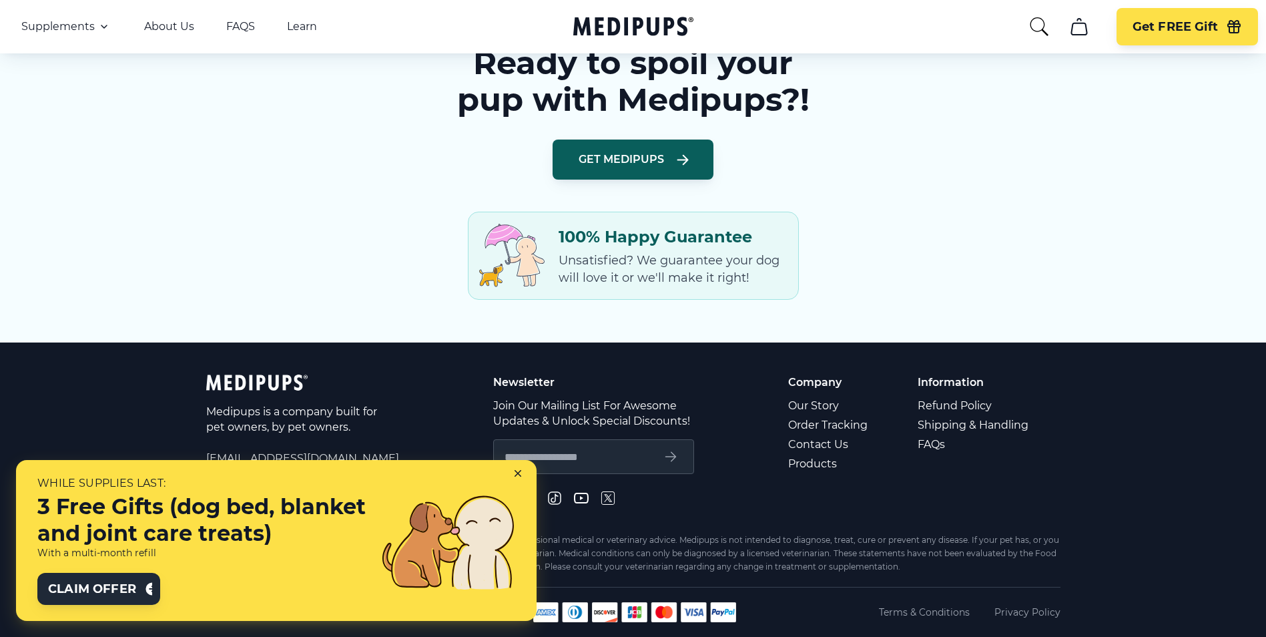
click at [117, 586] on span "Claim Offer" at bounding box center [92, 589] width 88 height 16
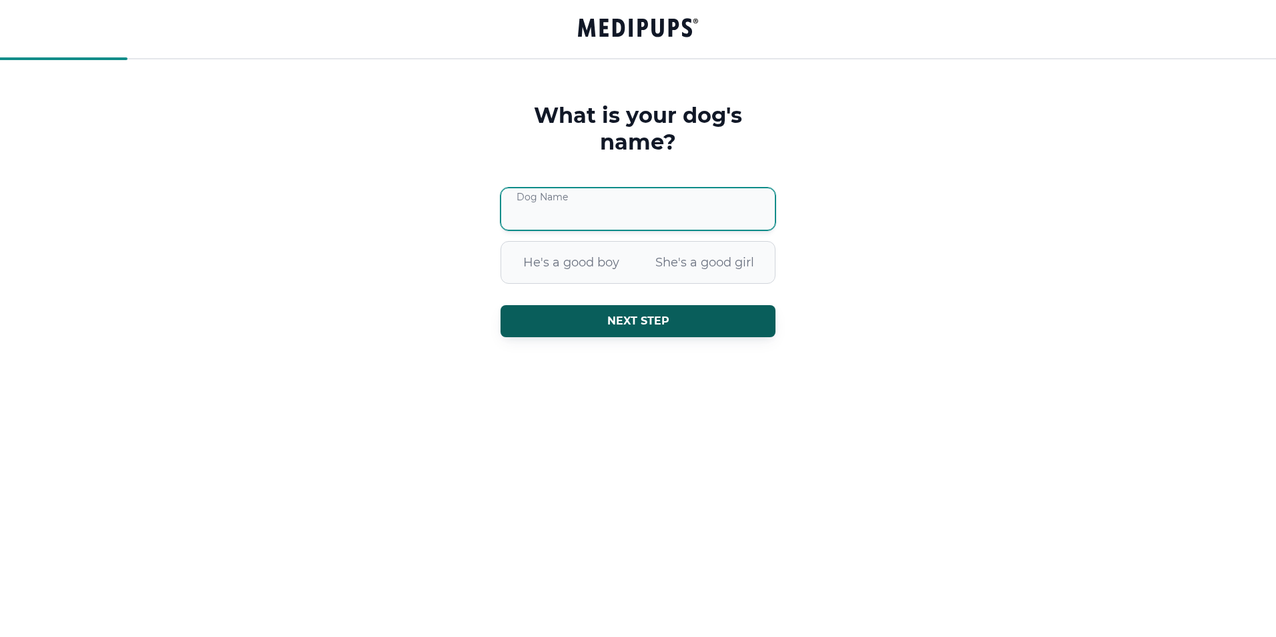
click at [531, 208] on input "Dog Name" at bounding box center [638, 209] width 275 height 43
type input "****"
click at [567, 255] on span "He's a good boy" at bounding box center [571, 262] width 133 height 35
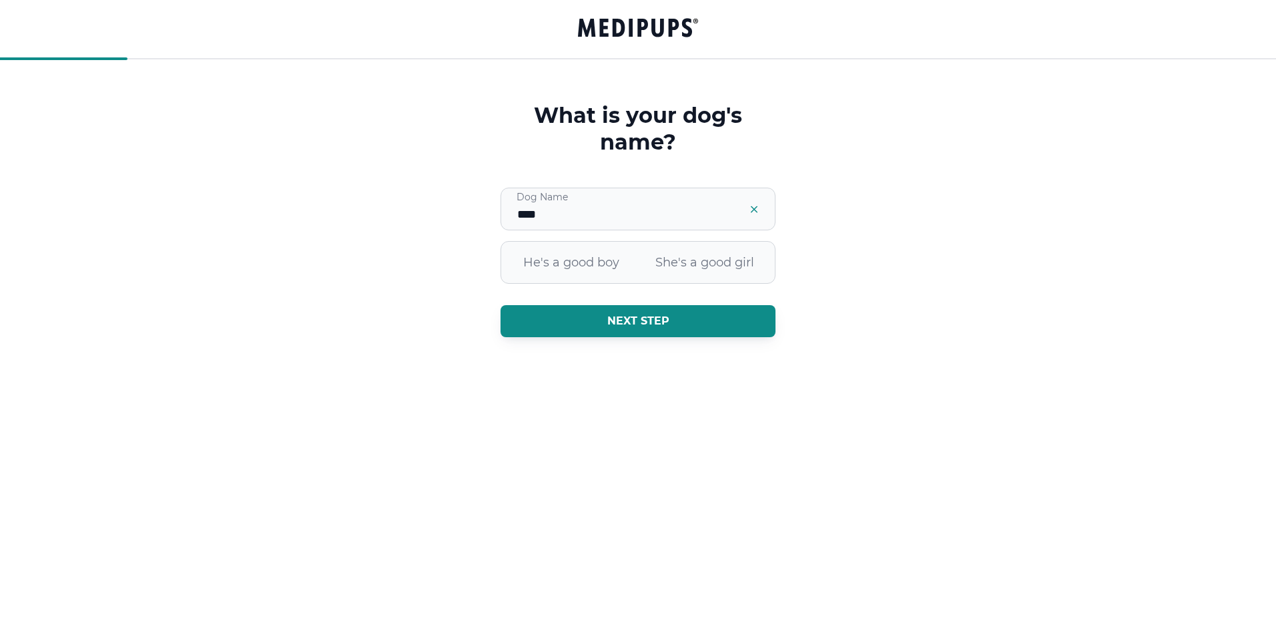
click at [644, 322] on span "Next step" at bounding box center [638, 320] width 62 height 13
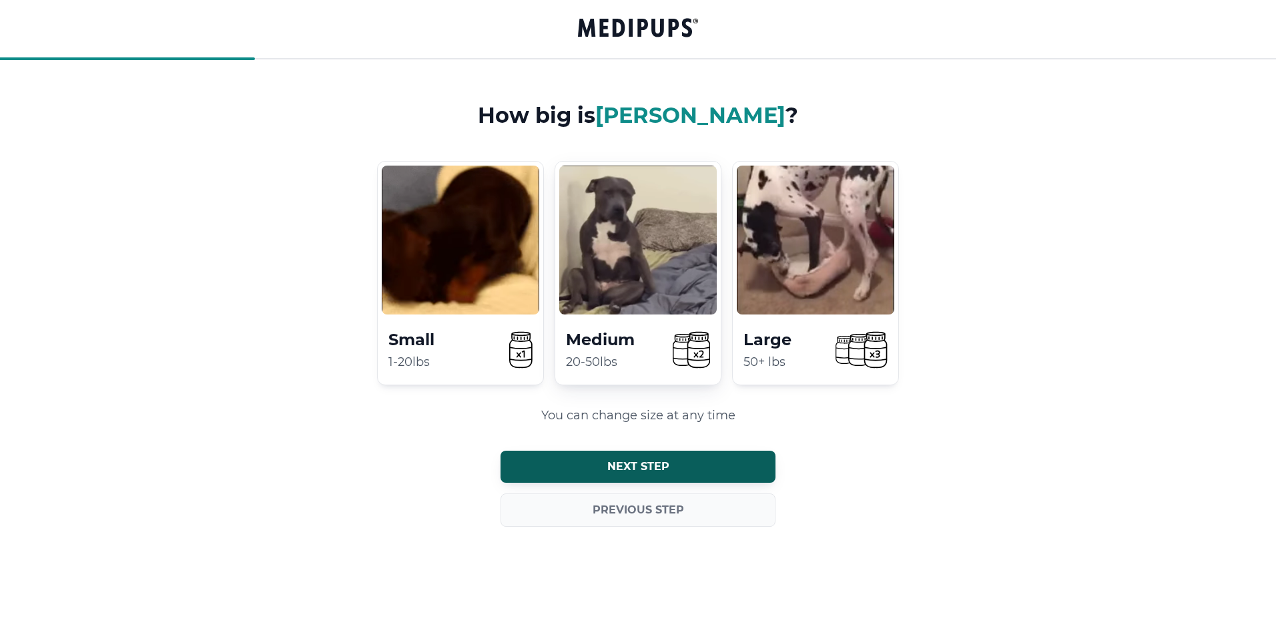
click at [626, 306] on video at bounding box center [638, 240] width 158 height 149
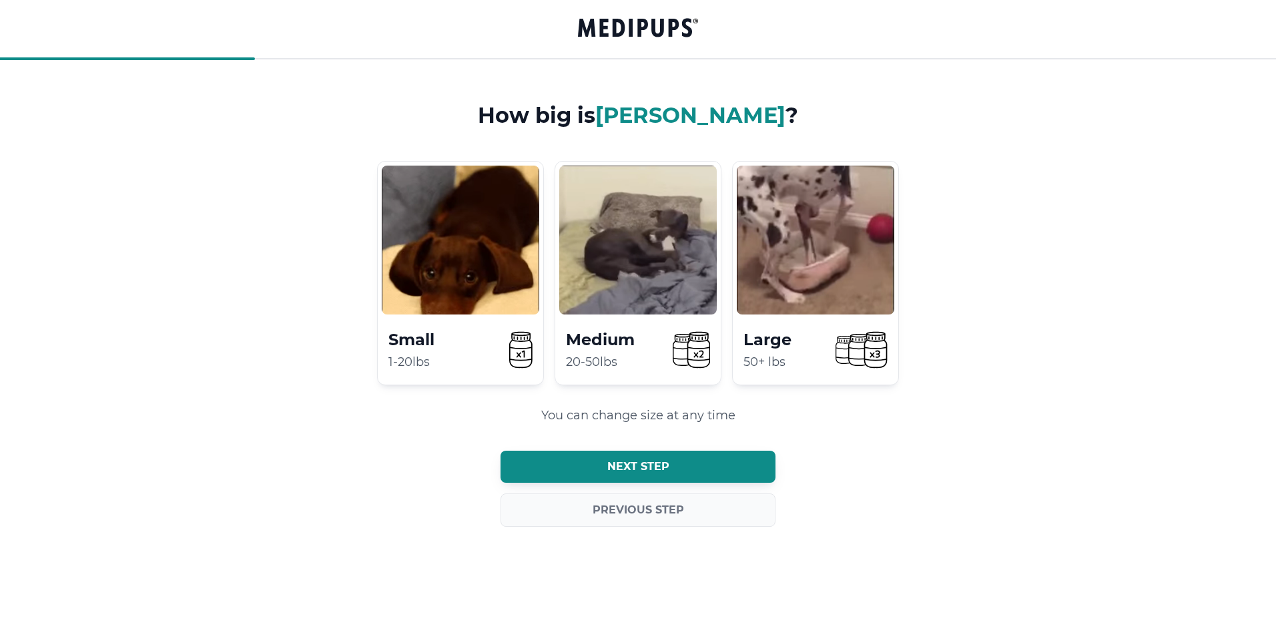
click at [621, 460] on span "Next step" at bounding box center [638, 466] width 62 height 13
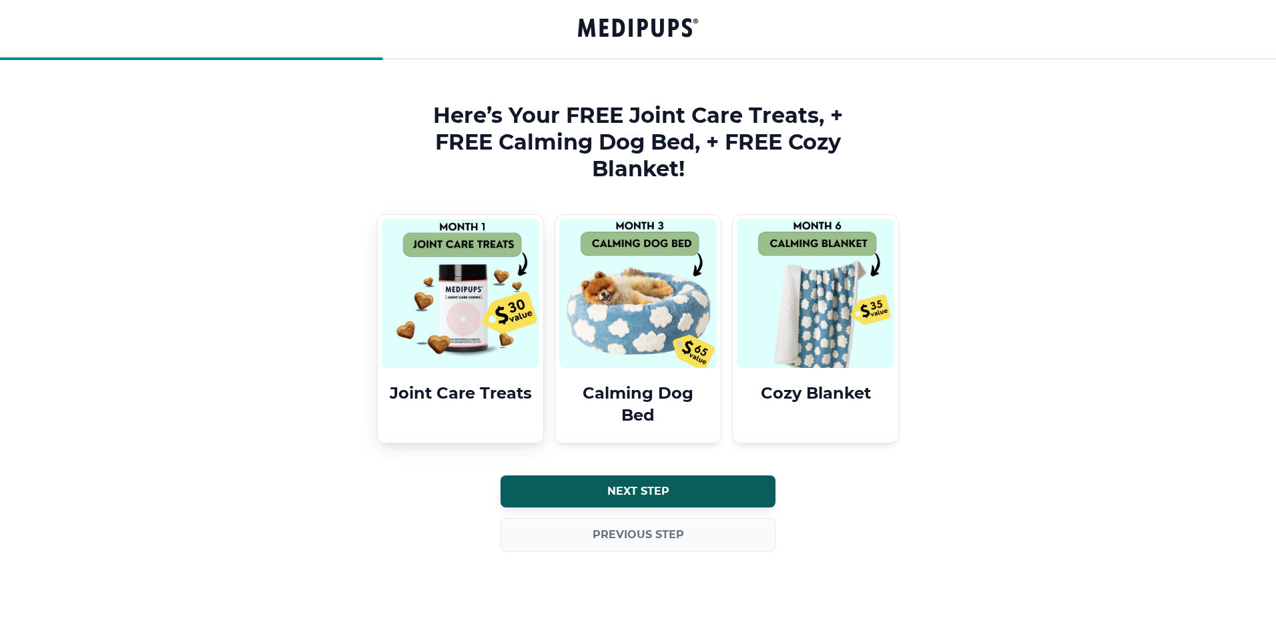
click at [469, 315] on img at bounding box center [461, 293] width 158 height 149
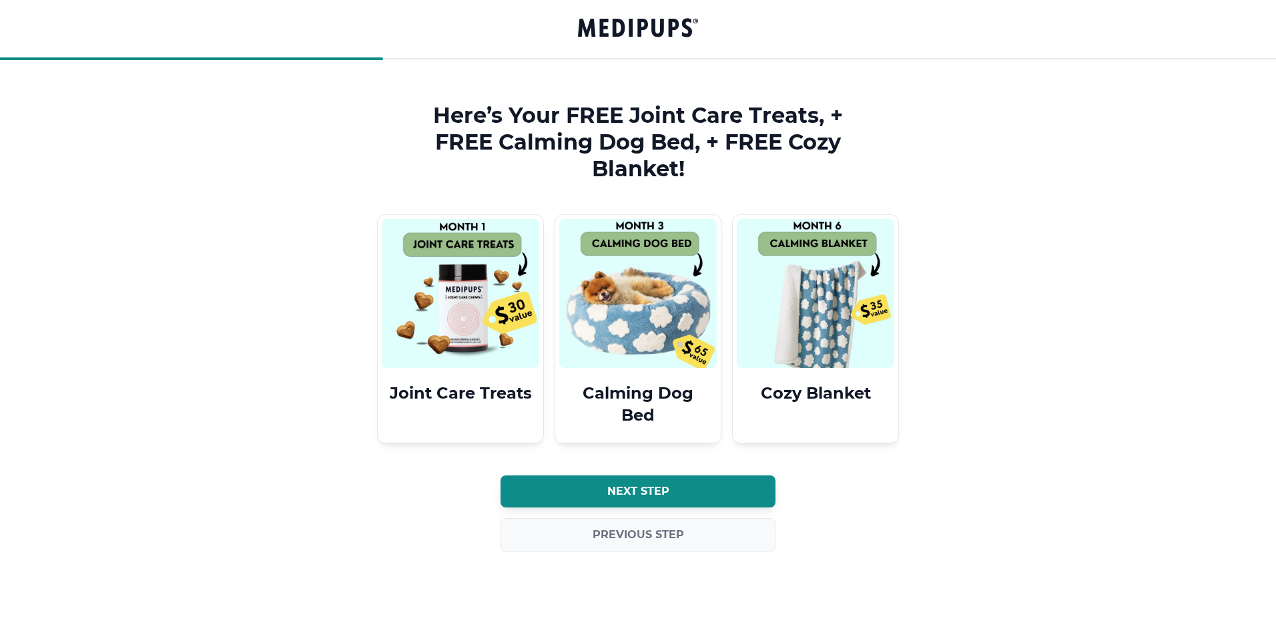
click at [611, 488] on span "Next step" at bounding box center [638, 491] width 62 height 13
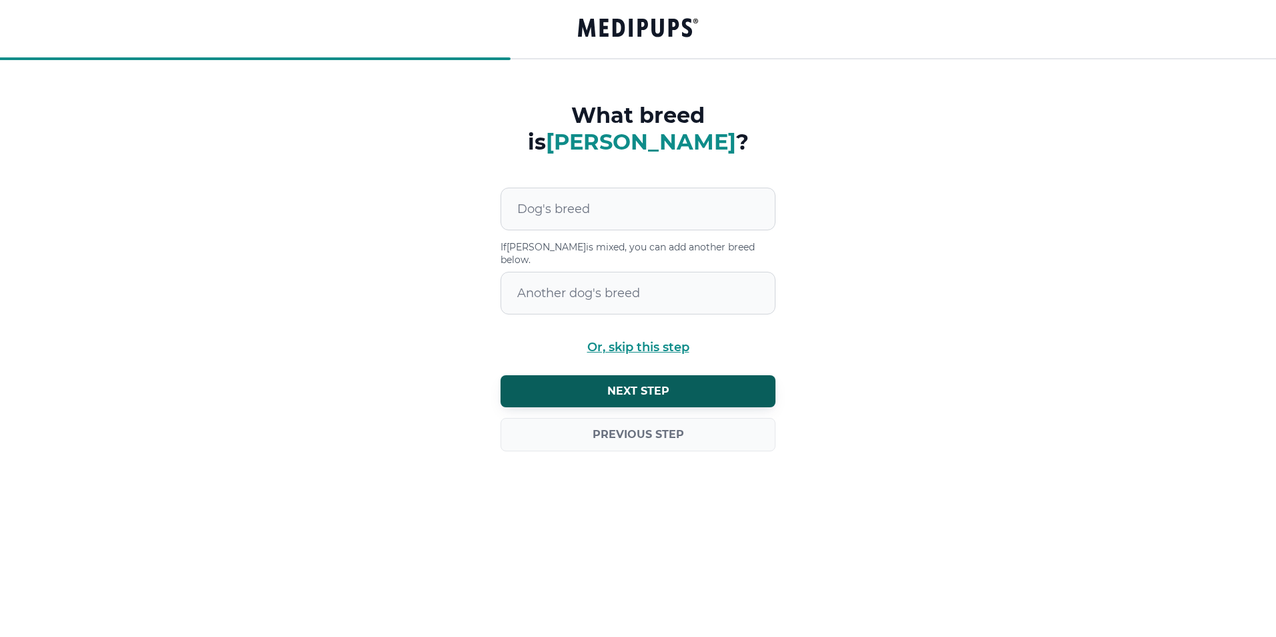
click at [649, 341] on span "Or, skip this step" at bounding box center [638, 347] width 102 height 13
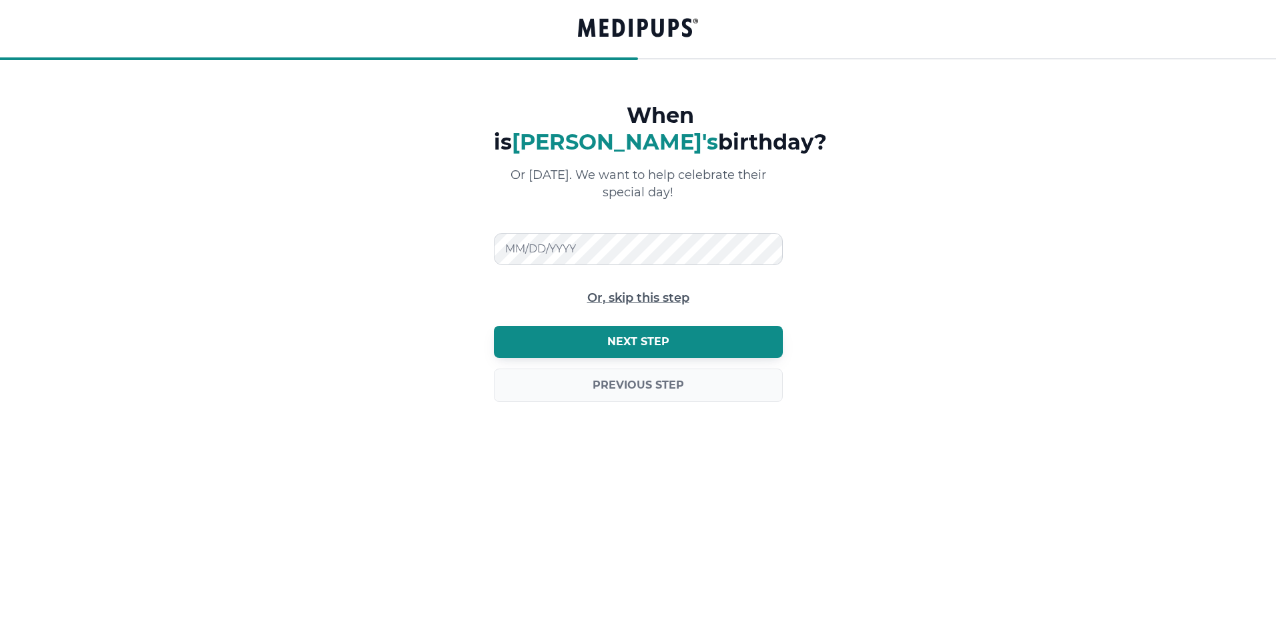
click at [643, 335] on span "Next step" at bounding box center [638, 341] width 62 height 13
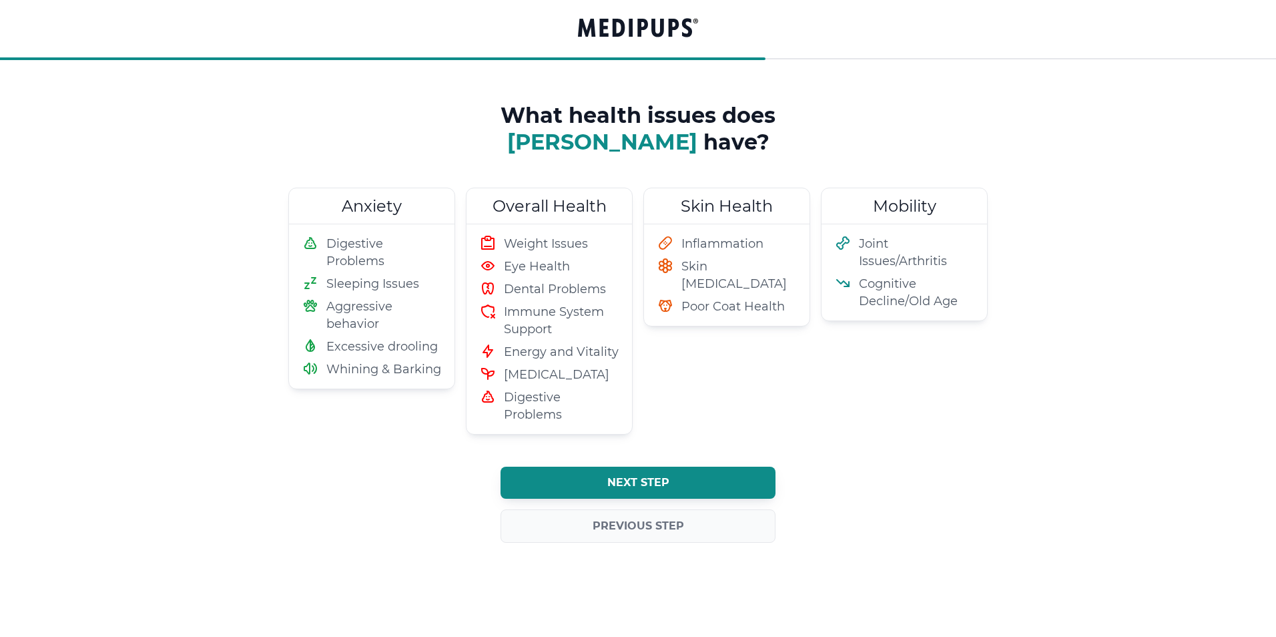
click at [619, 475] on button "Next step" at bounding box center [638, 483] width 275 height 32
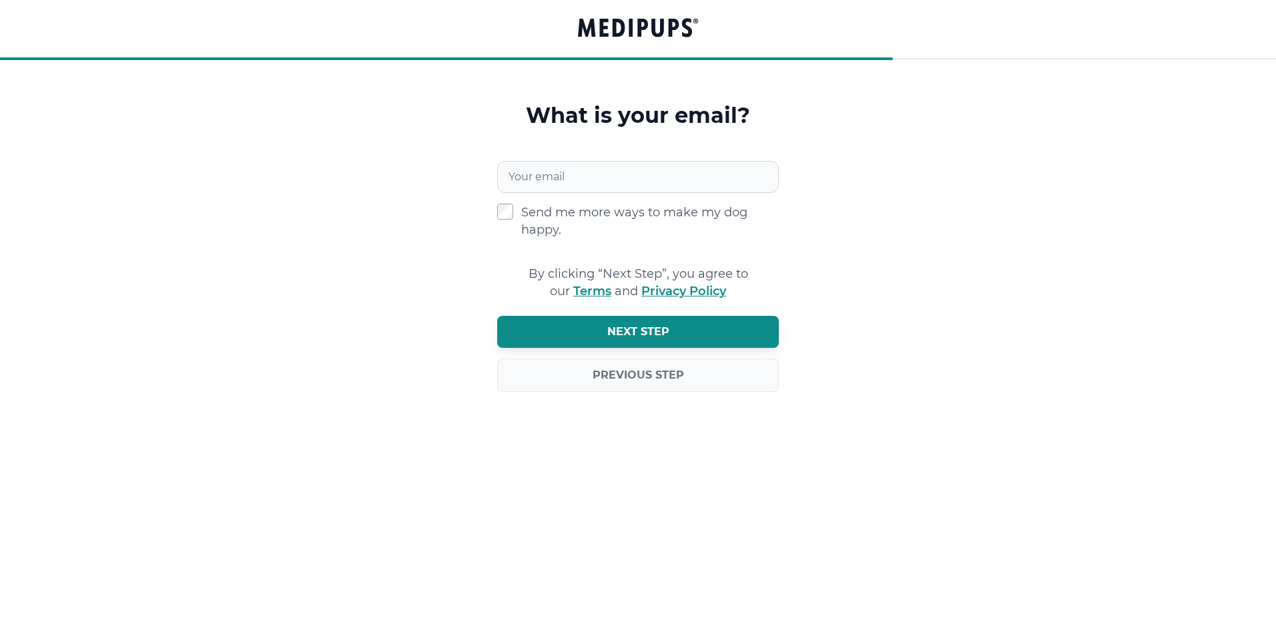
click at [649, 330] on span "Next step" at bounding box center [638, 331] width 62 height 13
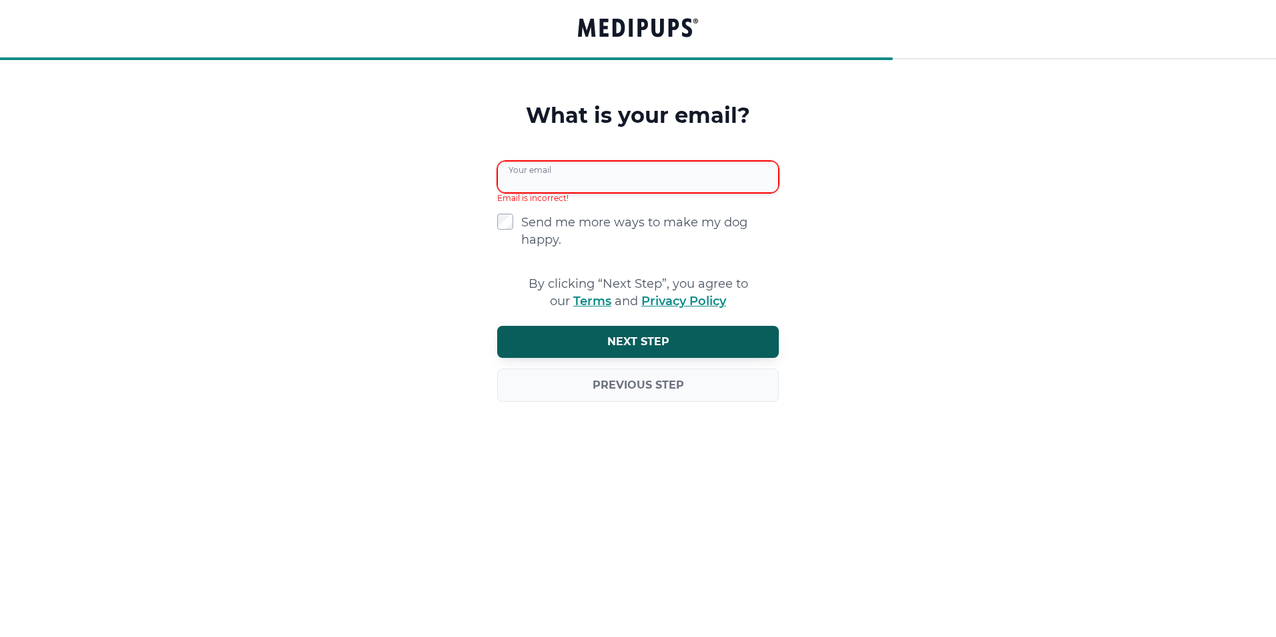
click at [525, 176] on input "Your email" at bounding box center [638, 177] width 282 height 32
type input "**********"
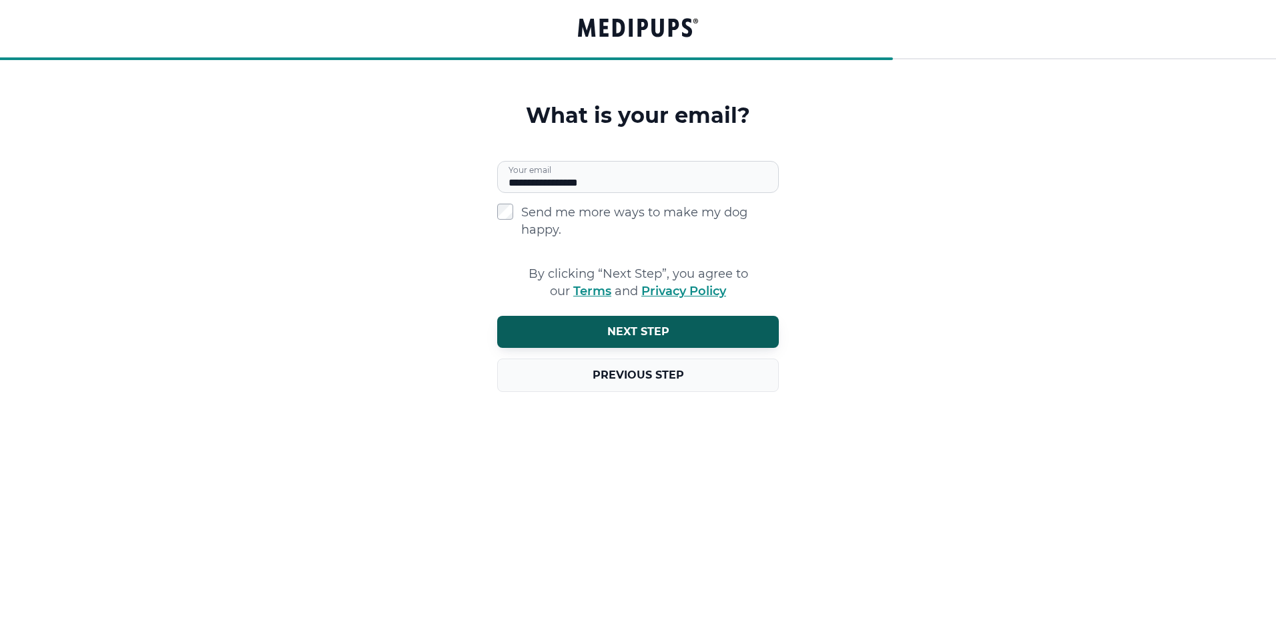
click at [639, 372] on span "Previous step" at bounding box center [638, 374] width 91 height 13
